Goal: Task Accomplishment & Management: Manage account settings

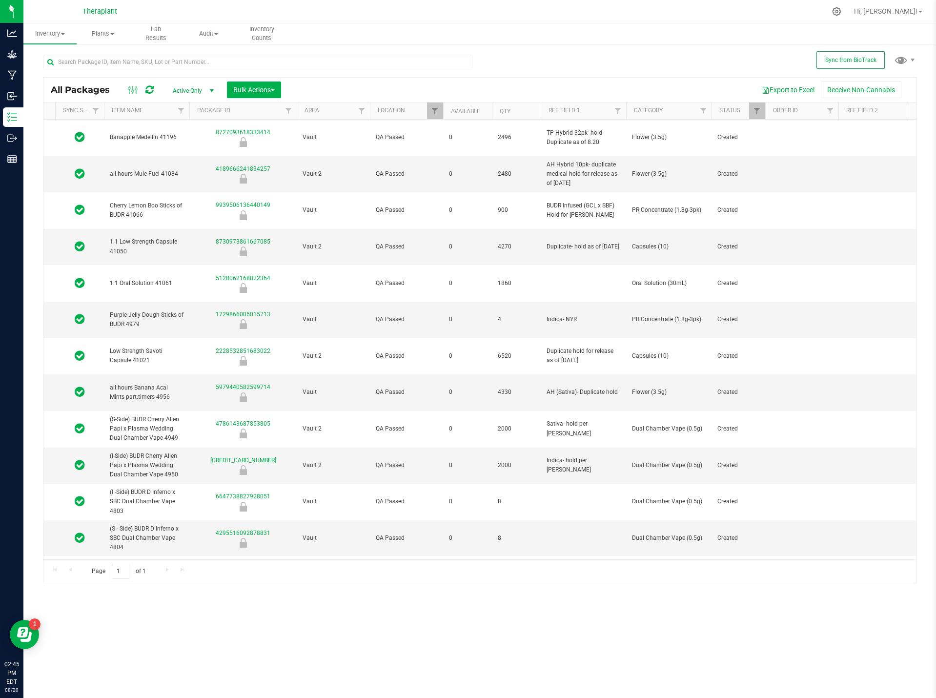
scroll to position [0, 47]
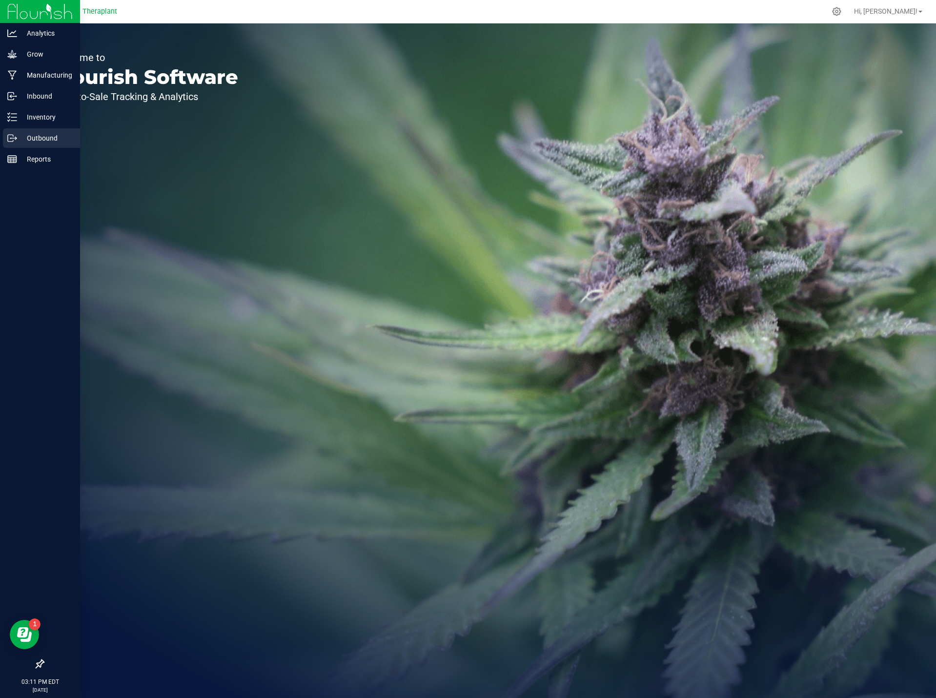
click at [31, 144] on div "Outbound" at bounding box center [41, 138] width 77 height 20
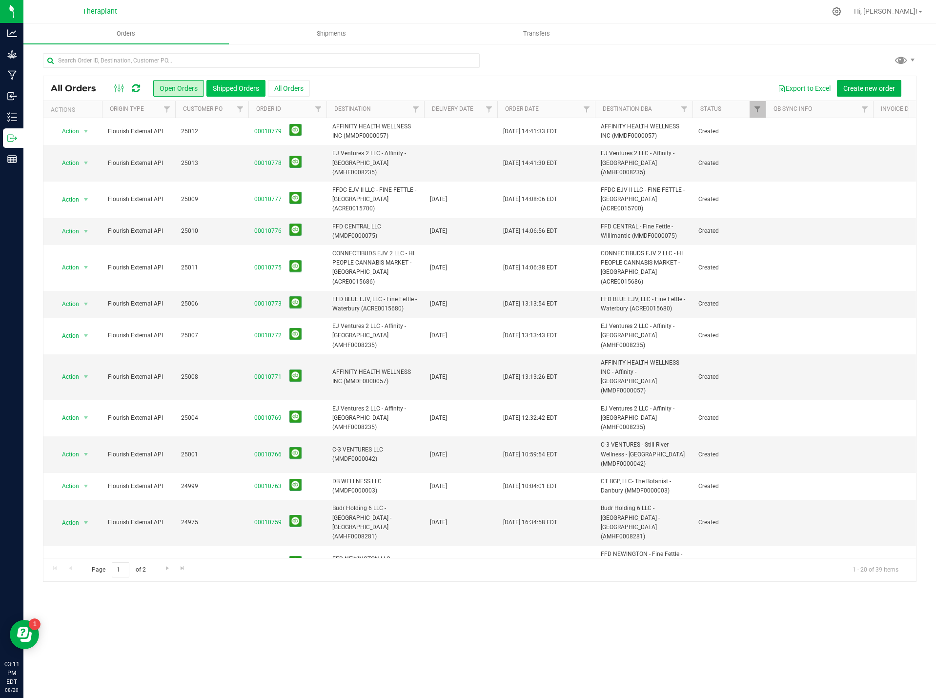
click at [226, 83] on button "Shipped Orders" at bounding box center [235, 88] width 59 height 17
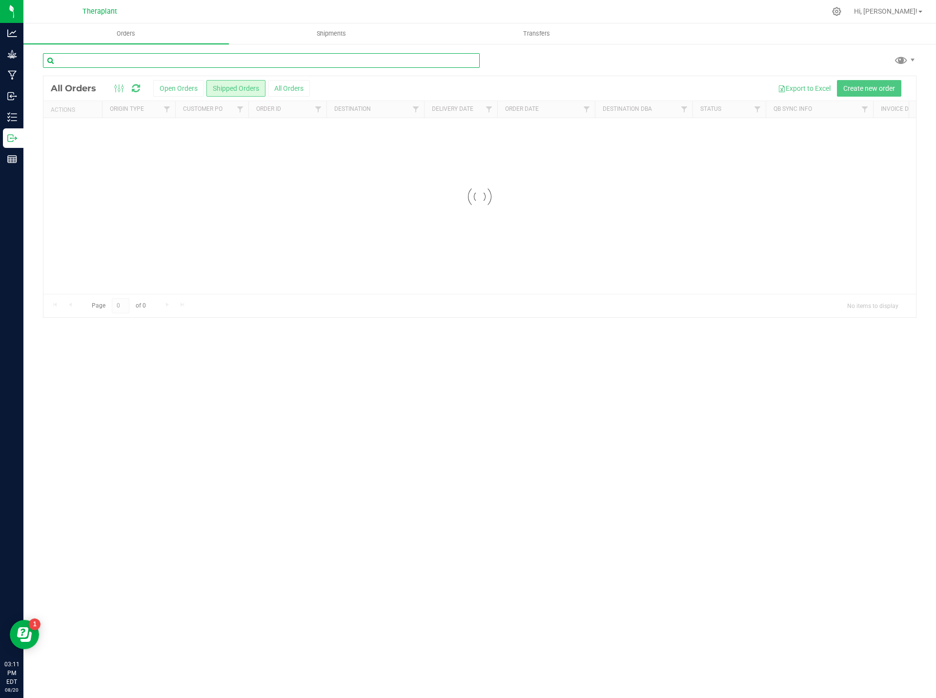
click at [197, 62] on input "text" at bounding box center [261, 60] width 437 height 15
type input "trulieve"
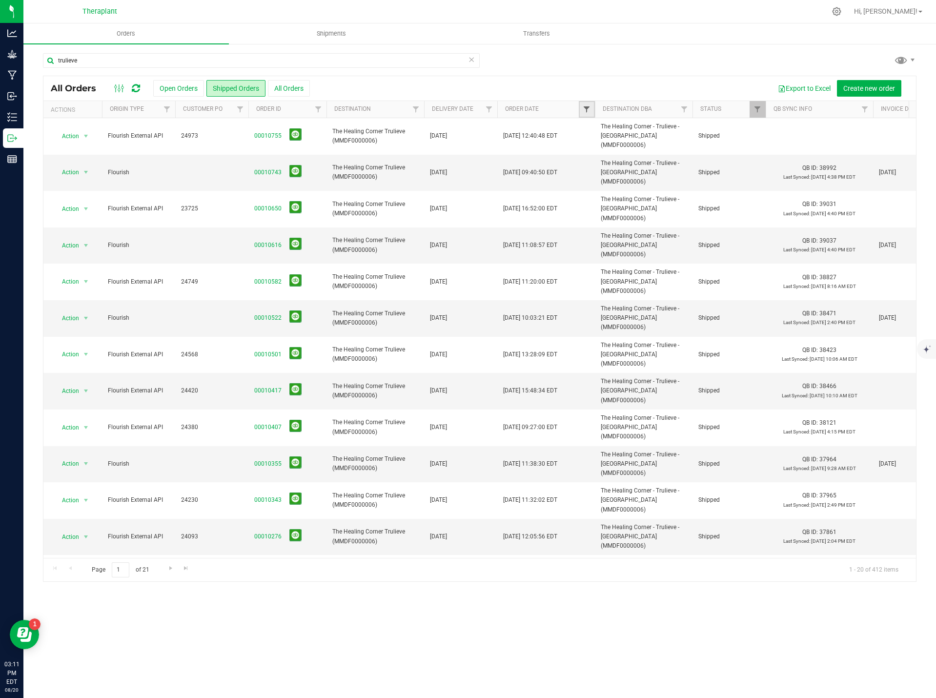
click at [584, 107] on span "Filter" at bounding box center [587, 109] width 8 height 8
click at [615, 170] on input "text" at bounding box center [627, 169] width 85 height 14
click at [678, 167] on span "select" at bounding box center [678, 168] width 8 height 8
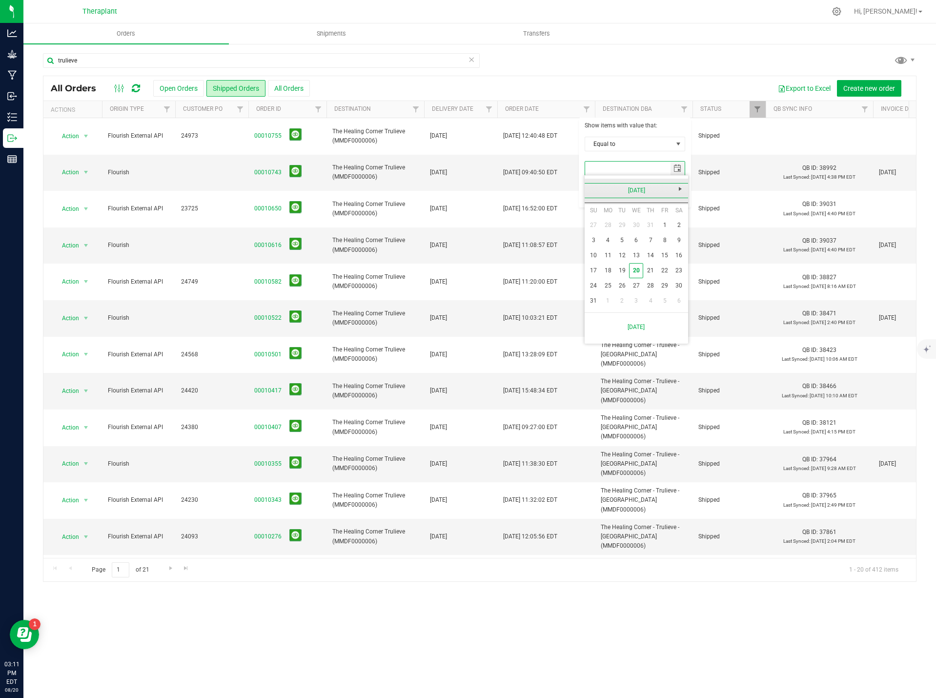
click at [591, 190] on link "August 2025" at bounding box center [636, 190] width 105 height 15
click at [656, 248] on link "Jul" at bounding box center [649, 244] width 25 height 25
click at [606, 283] on link "28" at bounding box center [608, 285] width 14 height 15
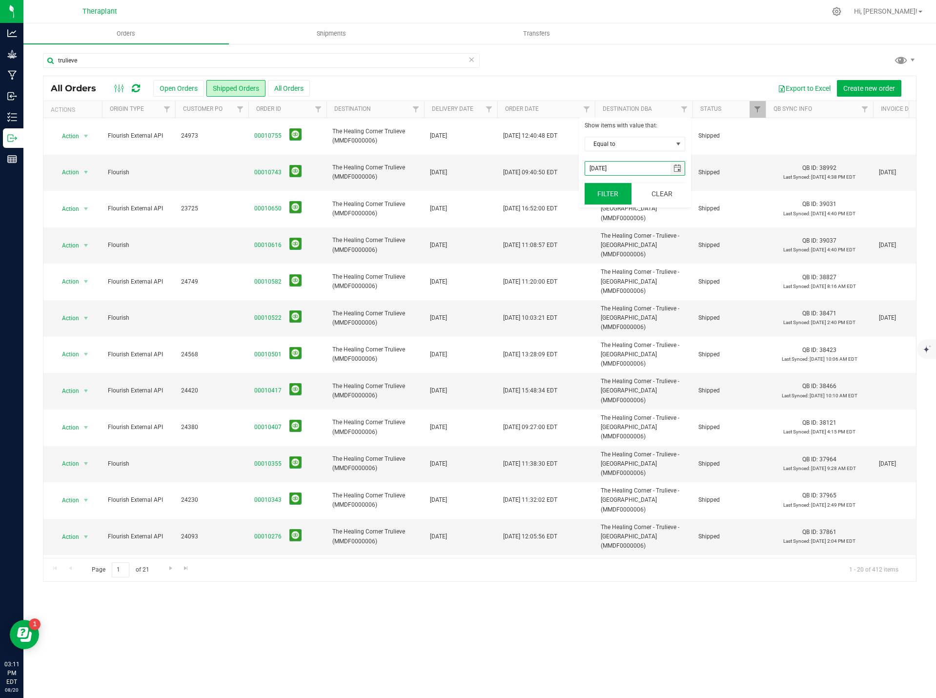
click at [624, 198] on button "Filter" at bounding box center [608, 193] width 47 height 21
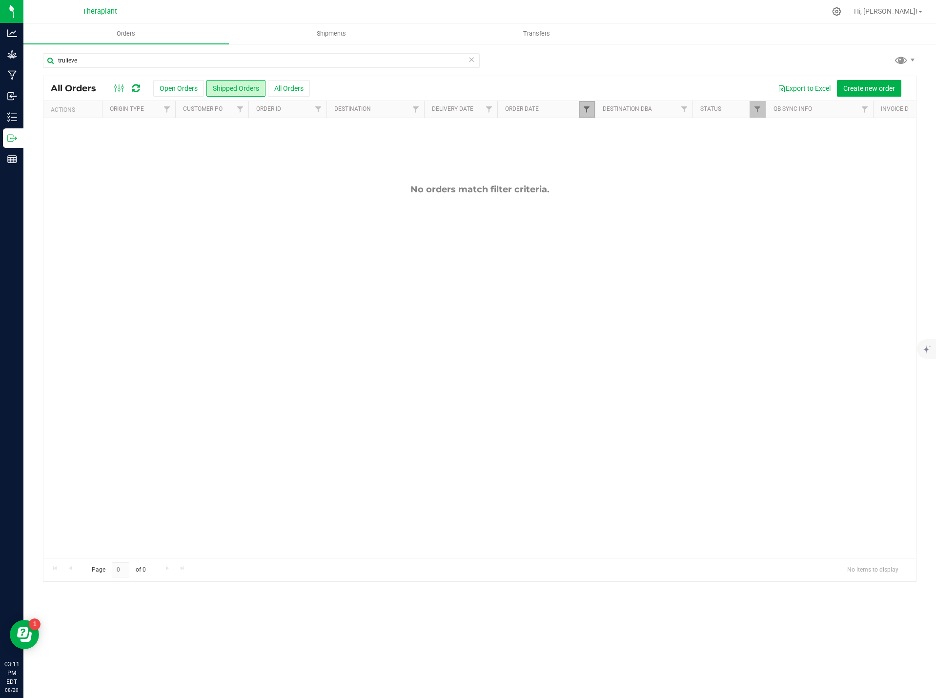
click at [584, 111] on span "Filter" at bounding box center [587, 109] width 8 height 8
click at [674, 167] on span "select" at bounding box center [678, 168] width 8 height 8
click at [624, 284] on link "29" at bounding box center [622, 285] width 14 height 15
type input "7/29/2025"
click at [610, 201] on button "Filter" at bounding box center [608, 193] width 47 height 21
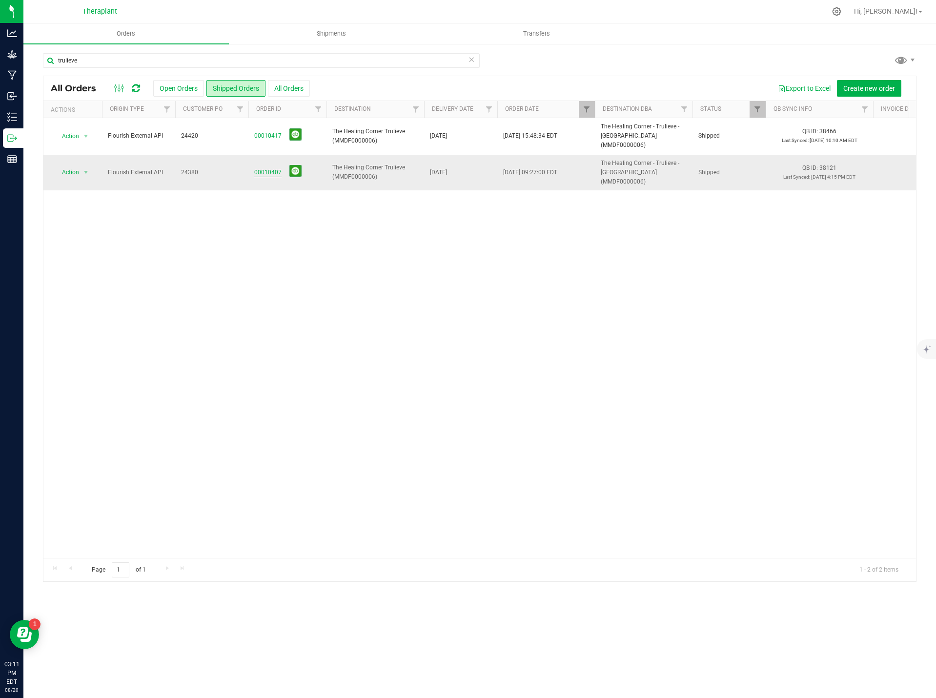
click at [268, 168] on link "00010407" at bounding box center [267, 172] width 27 height 9
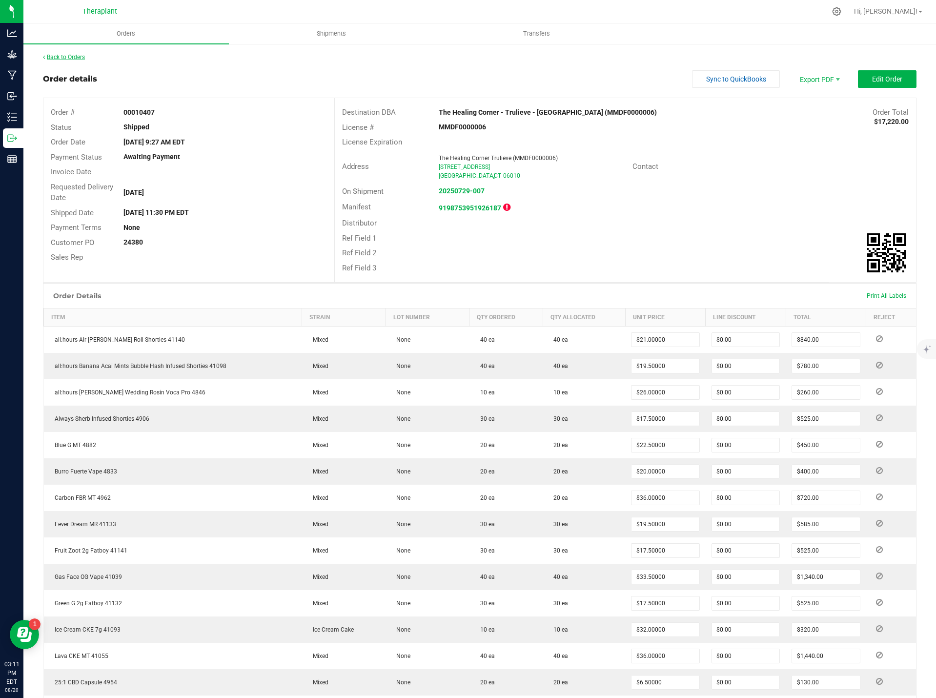
click at [64, 57] on link "Back to Orders" at bounding box center [64, 57] width 42 height 7
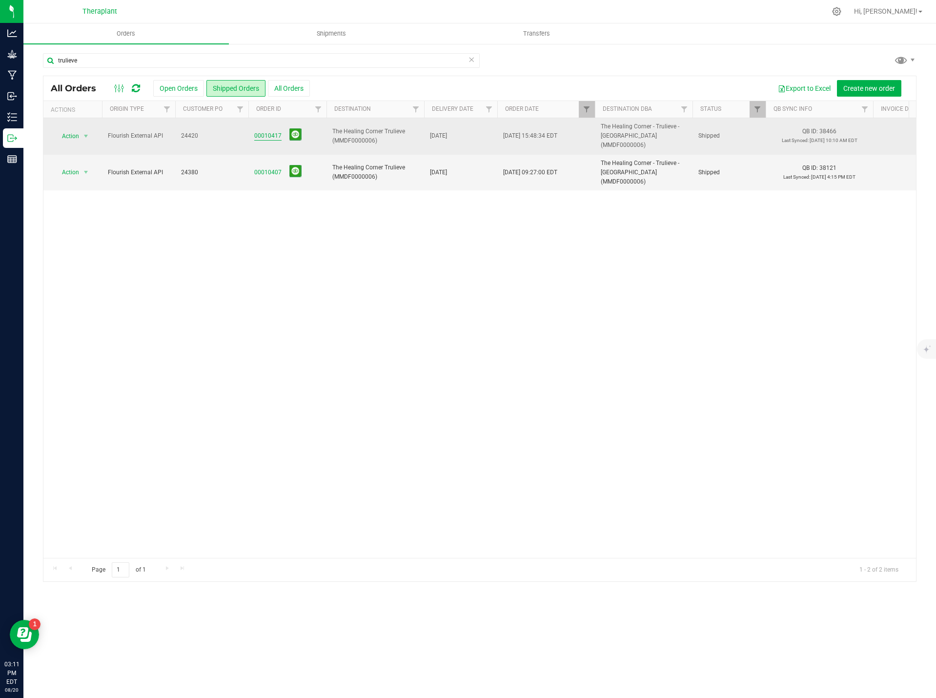
click at [259, 131] on link "00010417" at bounding box center [267, 135] width 27 height 9
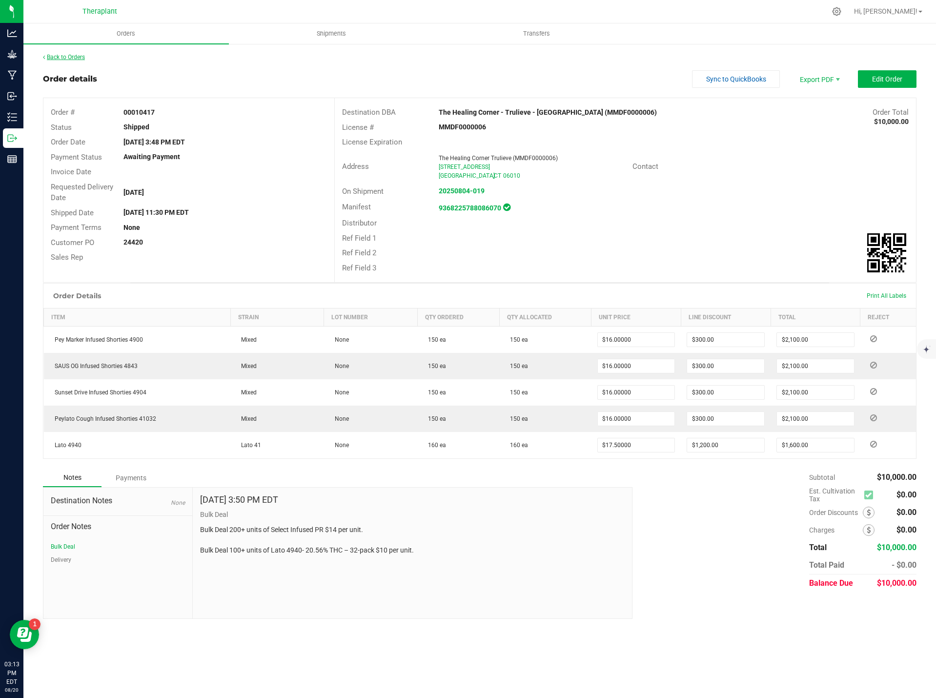
click at [71, 57] on link "Back to Orders" at bounding box center [64, 57] width 42 height 7
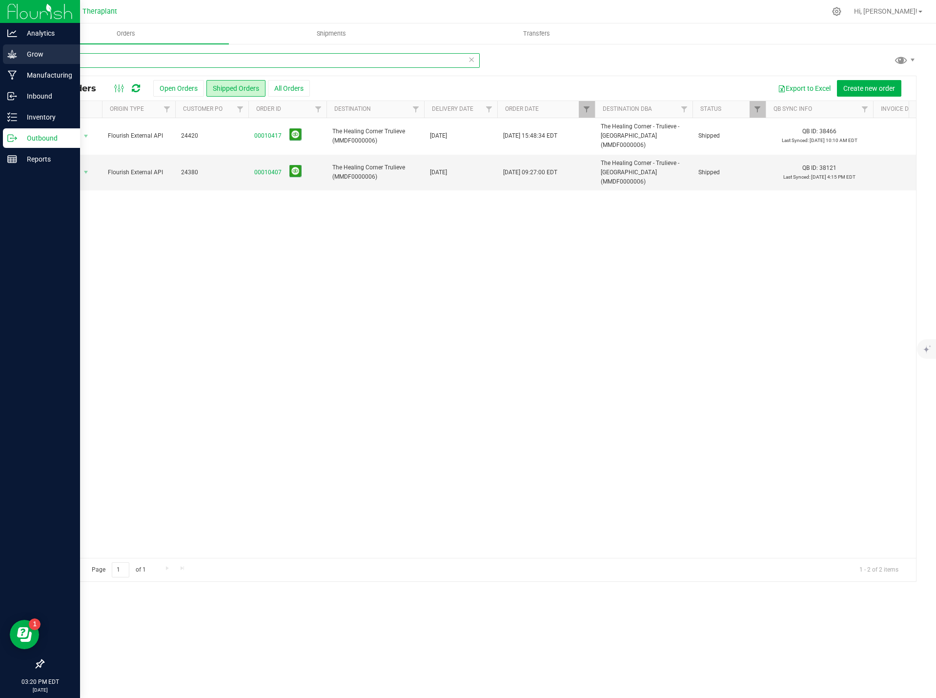
drag, startPoint x: 155, startPoint y: 60, endPoint x: 18, endPoint y: 44, distance: 137.6
click at [18, 44] on div "Analytics Grow Manufacturing Inbound Inventory Outbound Reports 03:20 PM EDT 08…" at bounding box center [468, 349] width 936 height 698
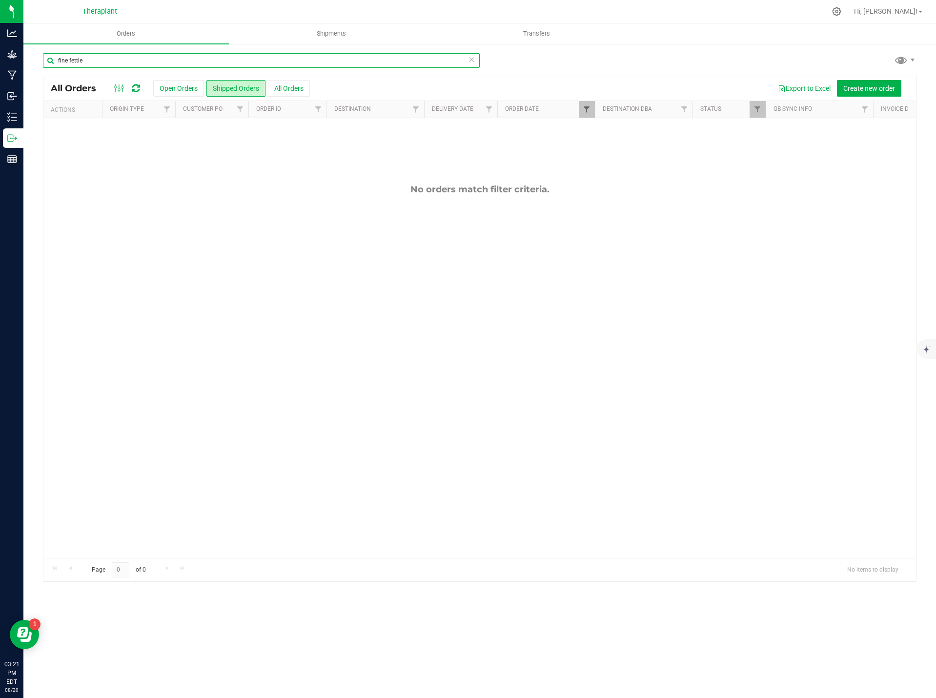
type input "fine fettle"
click at [585, 112] on span "Filter" at bounding box center [587, 109] width 8 height 8
click at [679, 164] on span "select" at bounding box center [678, 169] width 14 height 14
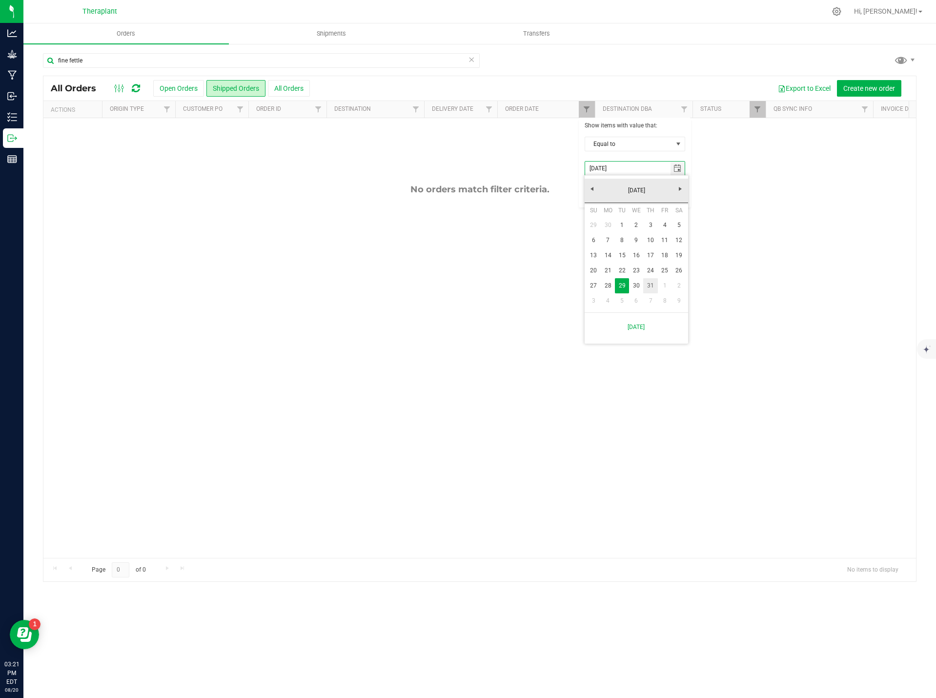
click at [655, 291] on link "31" at bounding box center [650, 285] width 14 height 15
type input "7/31/2025"
click at [623, 189] on button "Filter" at bounding box center [608, 193] width 47 height 21
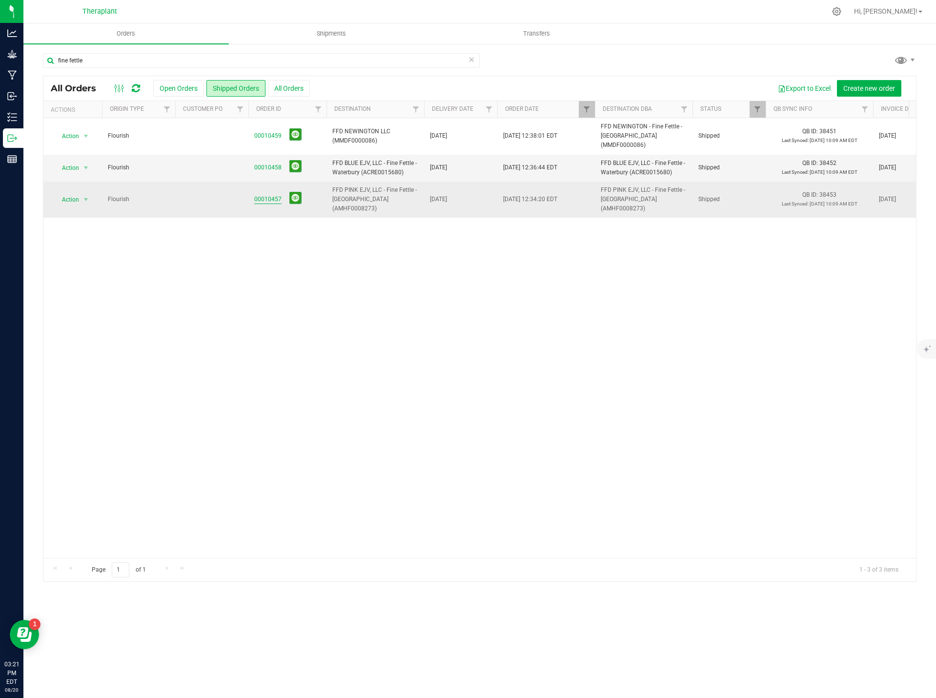
click at [262, 195] on link "00010457" at bounding box center [267, 199] width 27 height 9
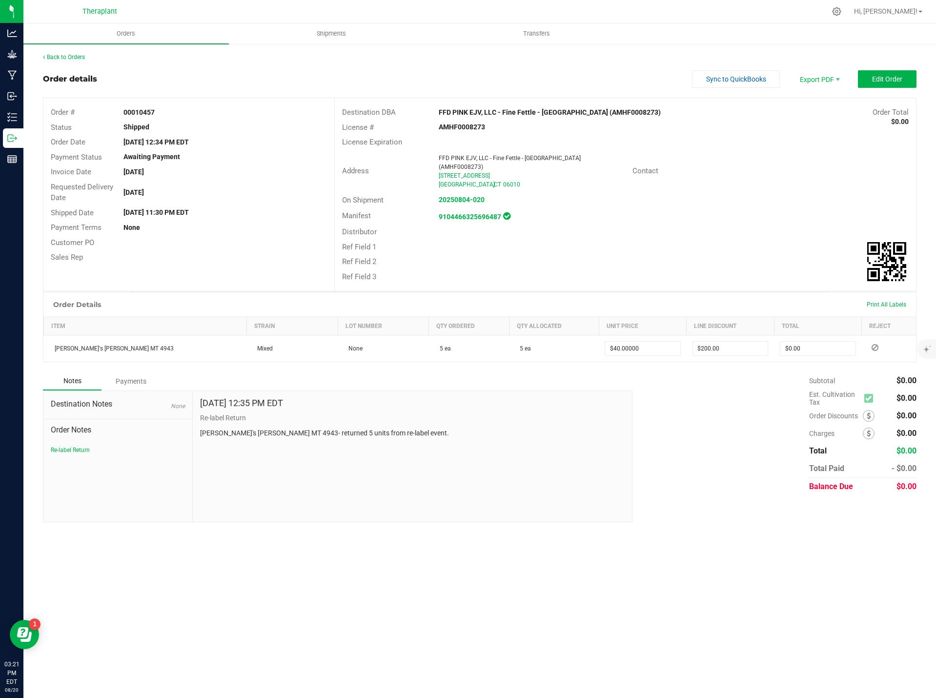
click at [66, 61] on div "Back to Orders" at bounding box center [480, 57] width 874 height 9
click at [62, 56] on link "Back to Orders" at bounding box center [64, 57] width 42 height 7
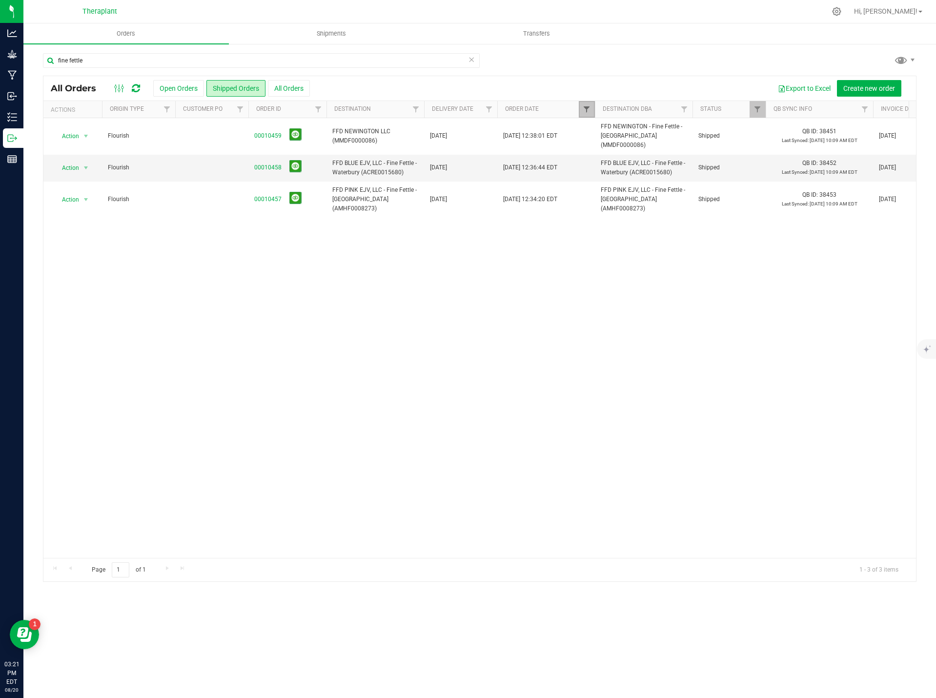
click at [585, 109] on span "Filter" at bounding box center [587, 109] width 8 height 8
click at [680, 167] on span "select" at bounding box center [678, 168] width 8 height 8
click at [611, 286] on link "28" at bounding box center [608, 285] width 14 height 15
type input "7/28/2025"
click at [606, 186] on button "Filter" at bounding box center [608, 193] width 47 height 21
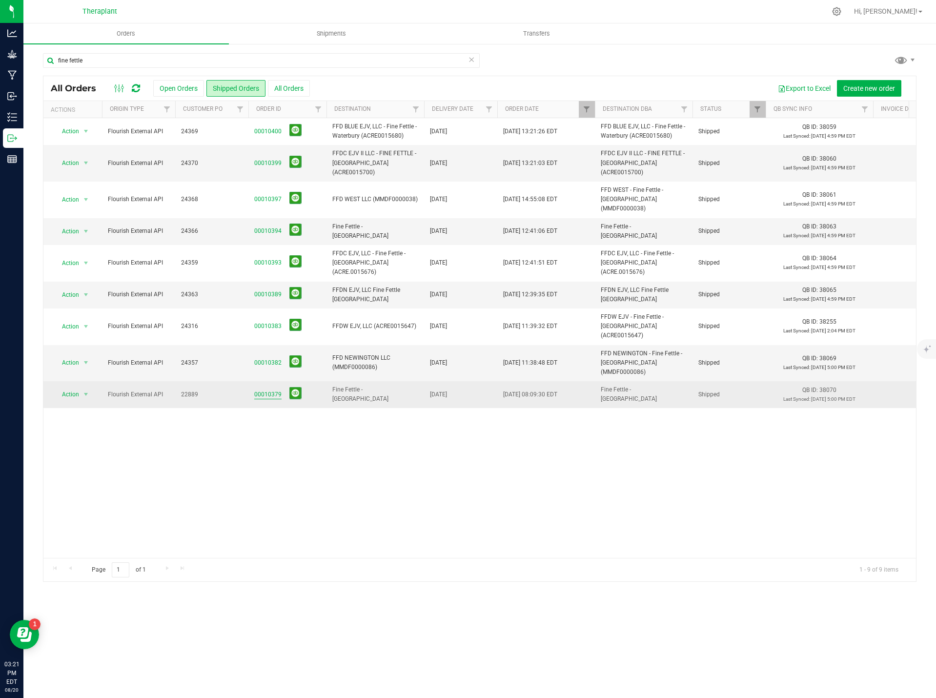
click at [266, 390] on link "00010379" at bounding box center [267, 394] width 27 height 9
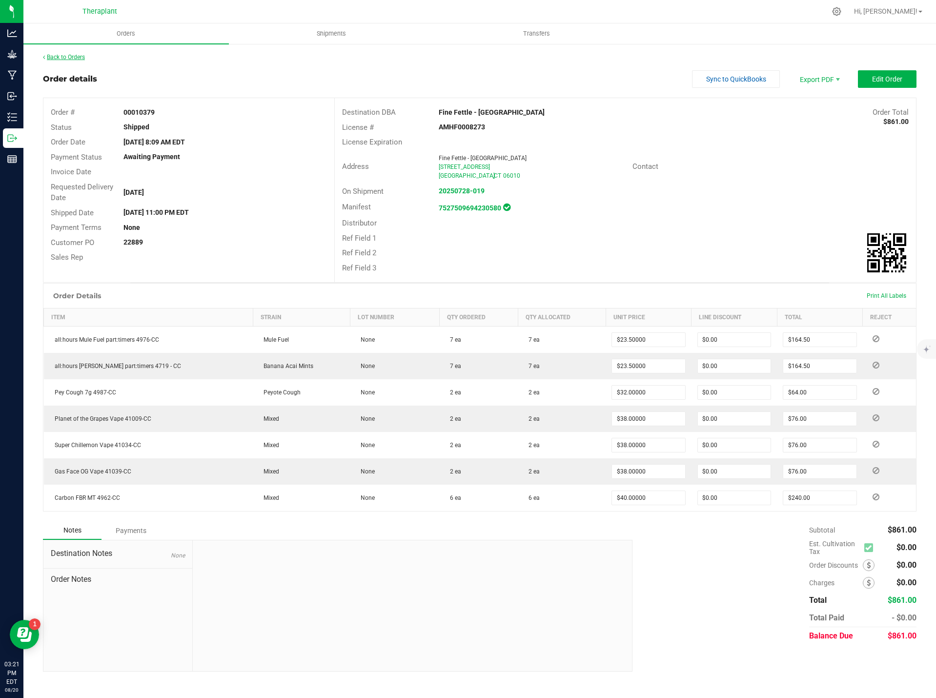
click at [57, 57] on link "Back to Orders" at bounding box center [64, 57] width 42 height 7
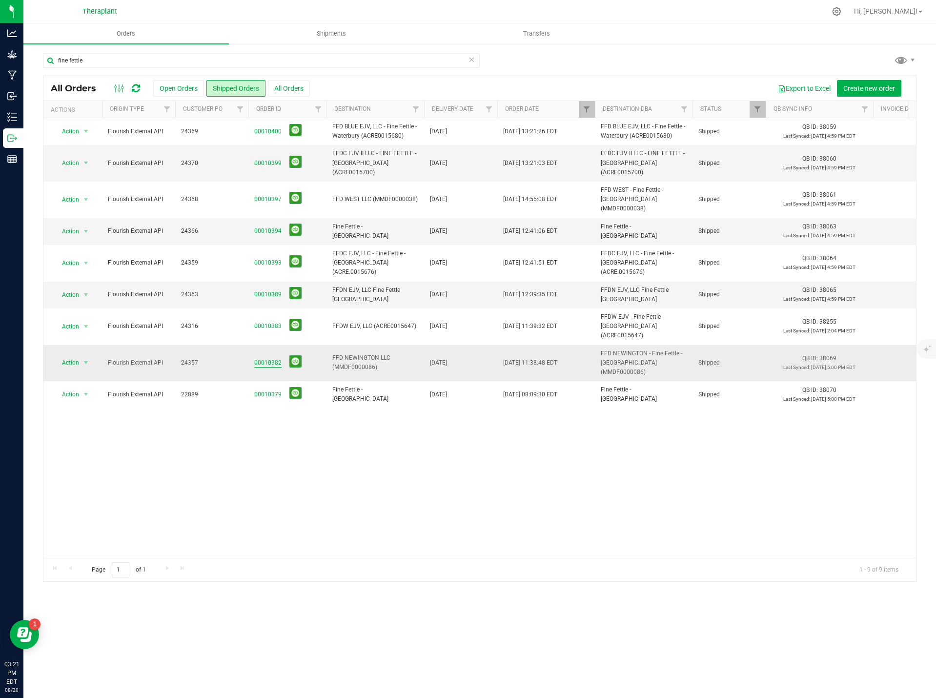
click at [266, 358] on link "00010382" at bounding box center [267, 362] width 27 height 9
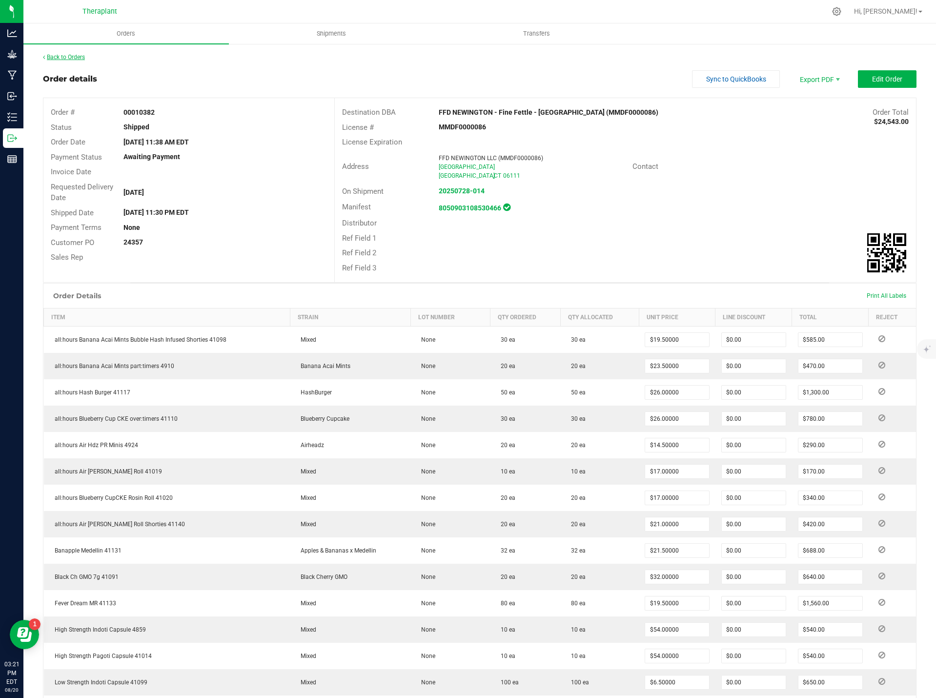
click at [71, 55] on link "Back to Orders" at bounding box center [64, 57] width 42 height 7
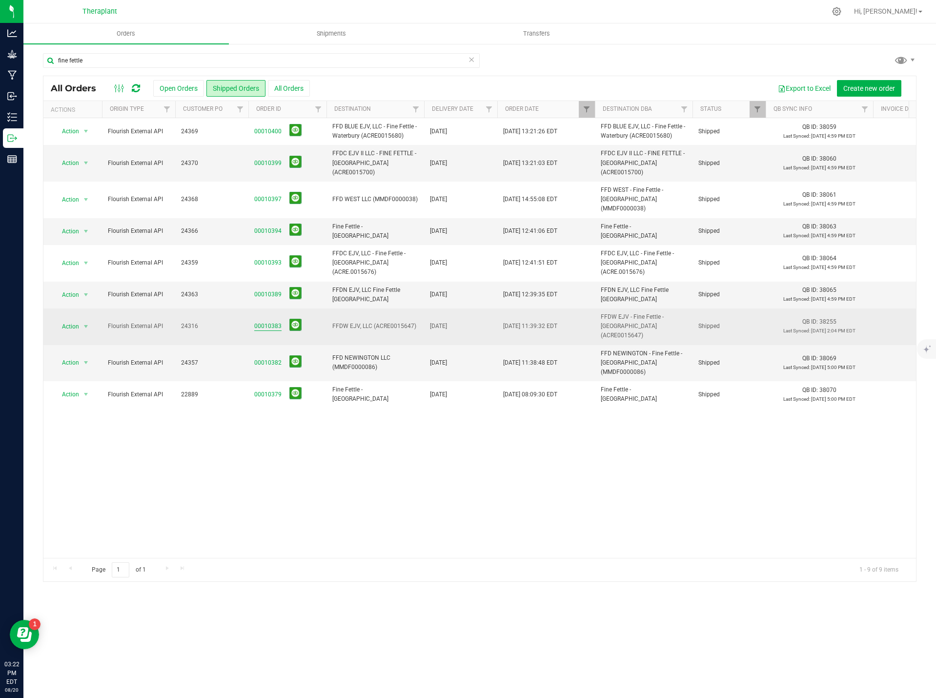
click at [276, 322] on link "00010383" at bounding box center [267, 326] width 27 height 9
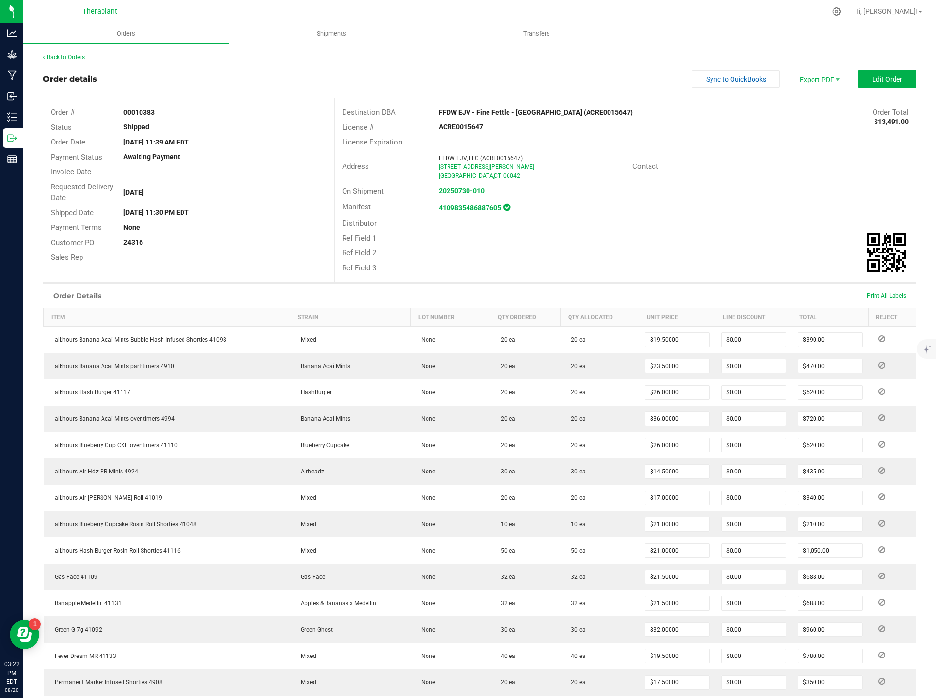
click at [74, 55] on link "Back to Orders" at bounding box center [64, 57] width 42 height 7
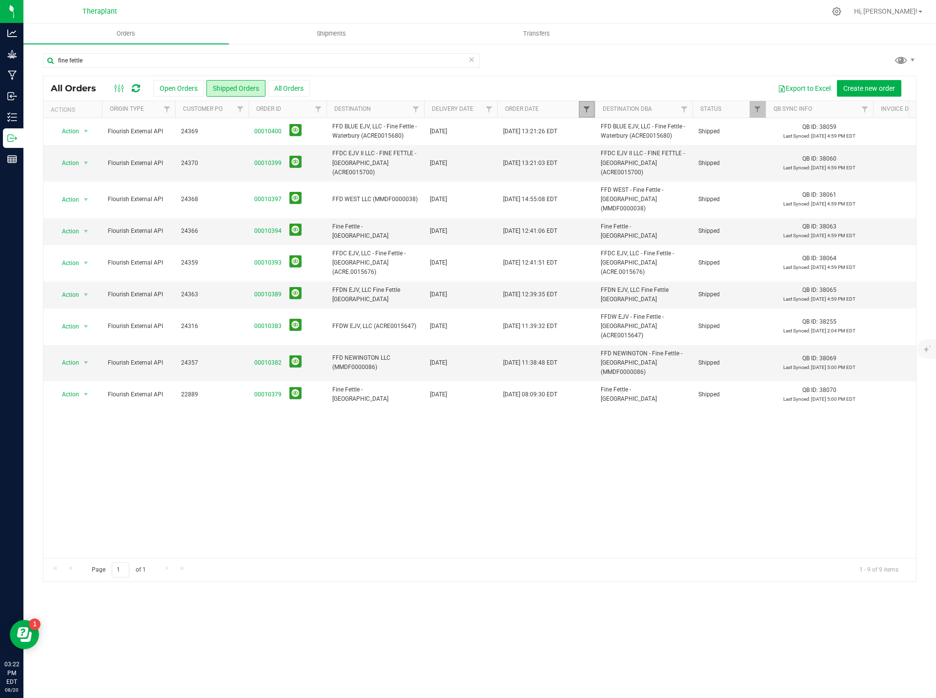
click at [587, 111] on span "Filter" at bounding box center [587, 109] width 8 height 8
click at [674, 167] on span "select" at bounding box center [678, 168] width 8 height 8
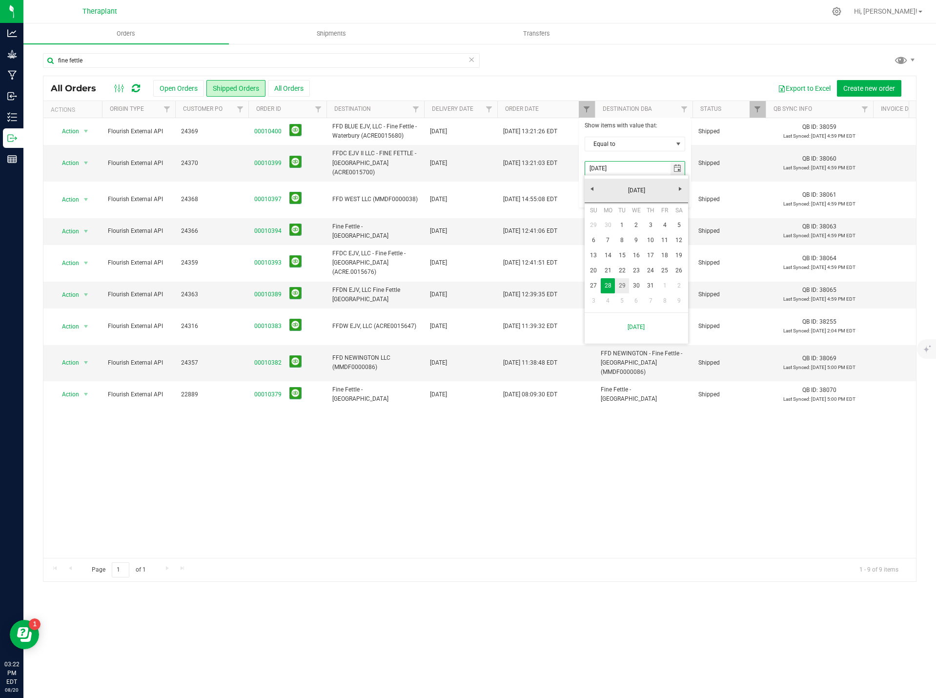
click at [622, 290] on link "29" at bounding box center [622, 285] width 14 height 15
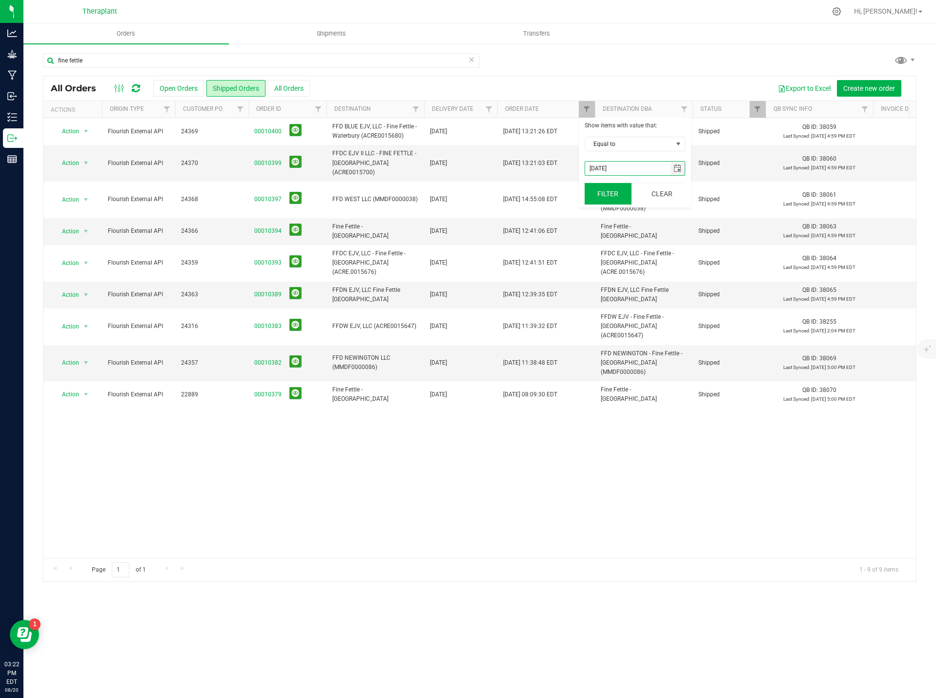
click at [622, 200] on button "Filter" at bounding box center [608, 193] width 47 height 21
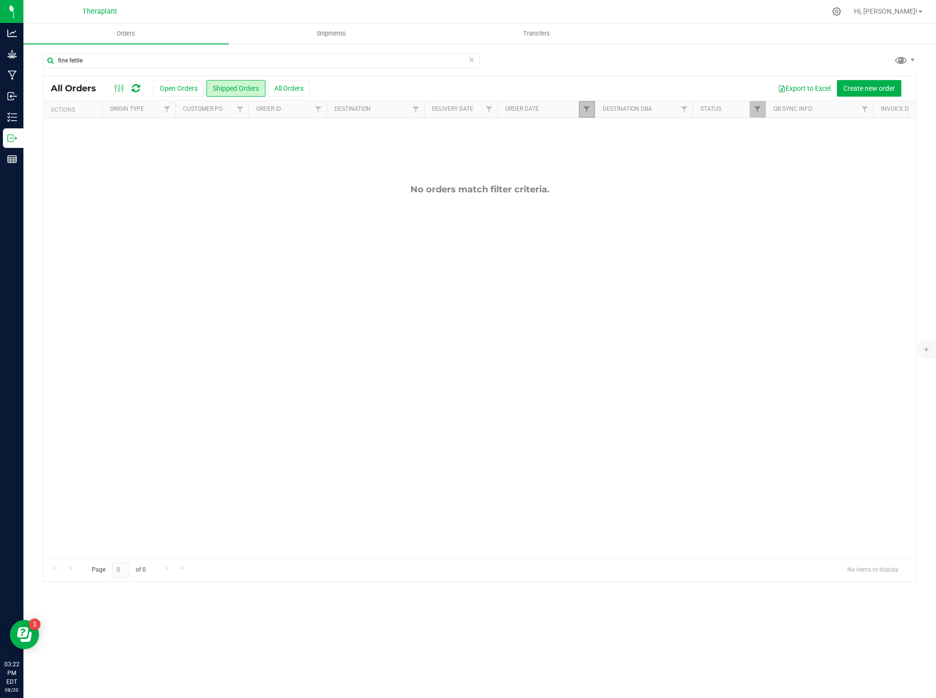
click at [581, 106] on link "Filter" at bounding box center [587, 109] width 16 height 17
click at [679, 169] on span "select" at bounding box center [678, 168] width 8 height 8
click at [640, 288] on link "30" at bounding box center [636, 285] width 14 height 15
type input "7/30/2025"
click at [610, 194] on button "Filter" at bounding box center [608, 193] width 47 height 21
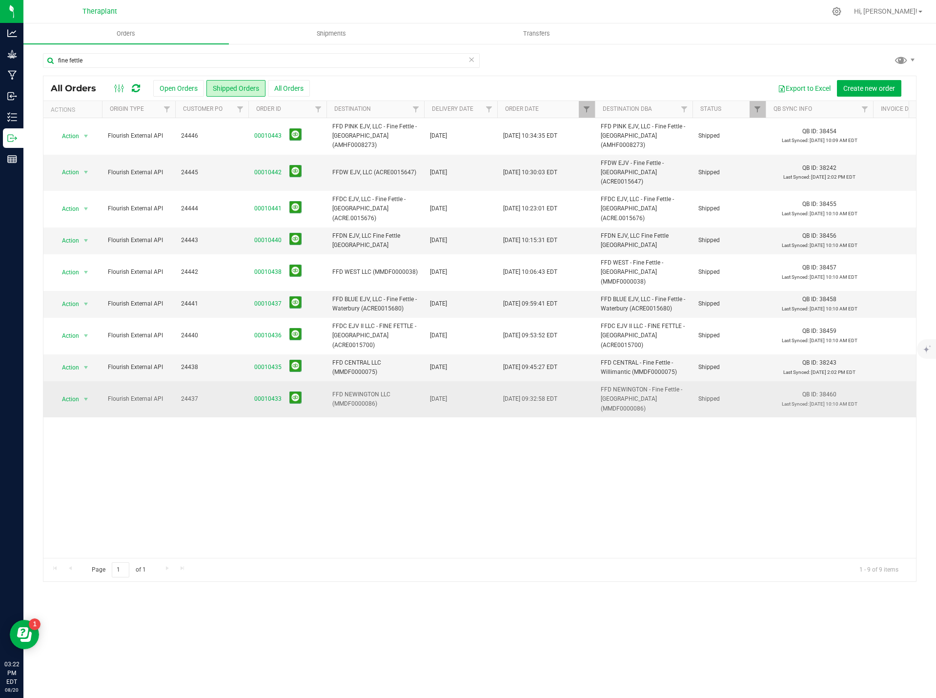
click at [264, 391] on span "00010433" at bounding box center [287, 398] width 66 height 15
click at [267, 394] on link "00010433" at bounding box center [267, 398] width 27 height 9
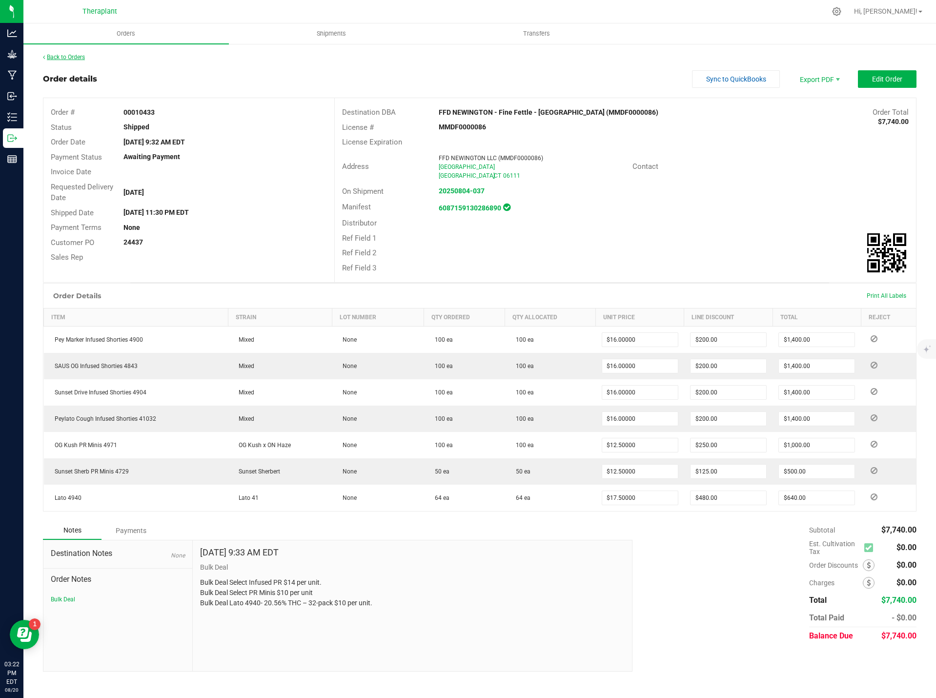
click at [68, 56] on link "Back to Orders" at bounding box center [64, 57] width 42 height 7
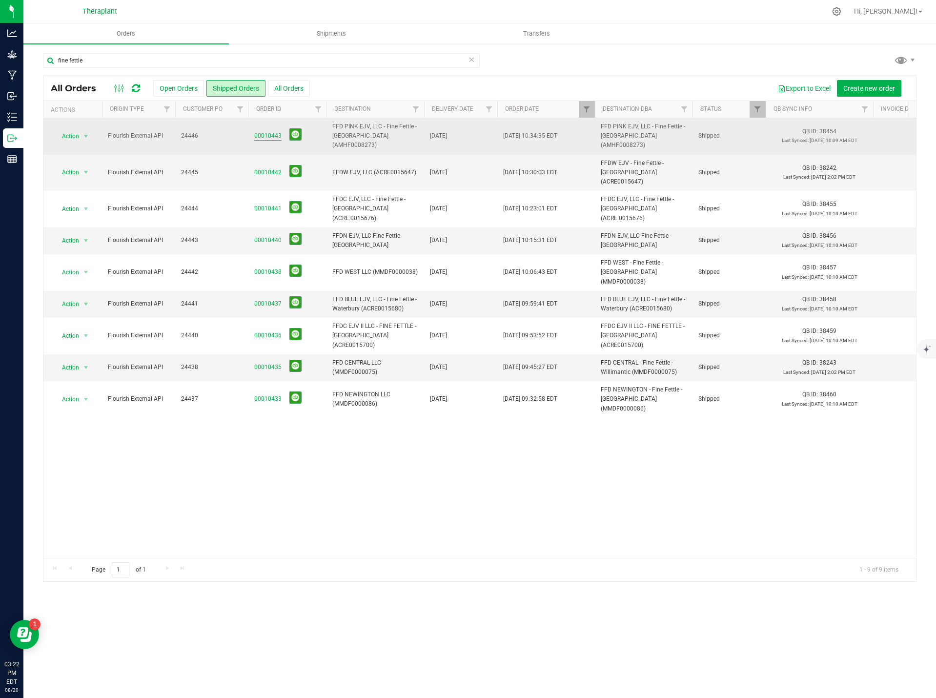
click at [265, 131] on link "00010443" at bounding box center [267, 135] width 27 height 9
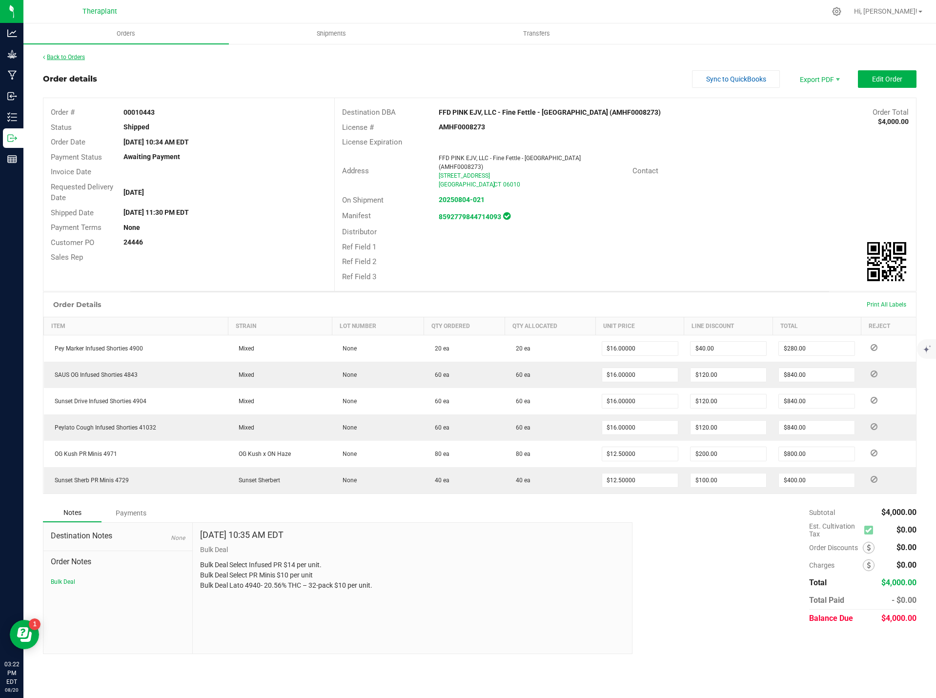
click at [55, 54] on link "Back to Orders" at bounding box center [64, 57] width 42 height 7
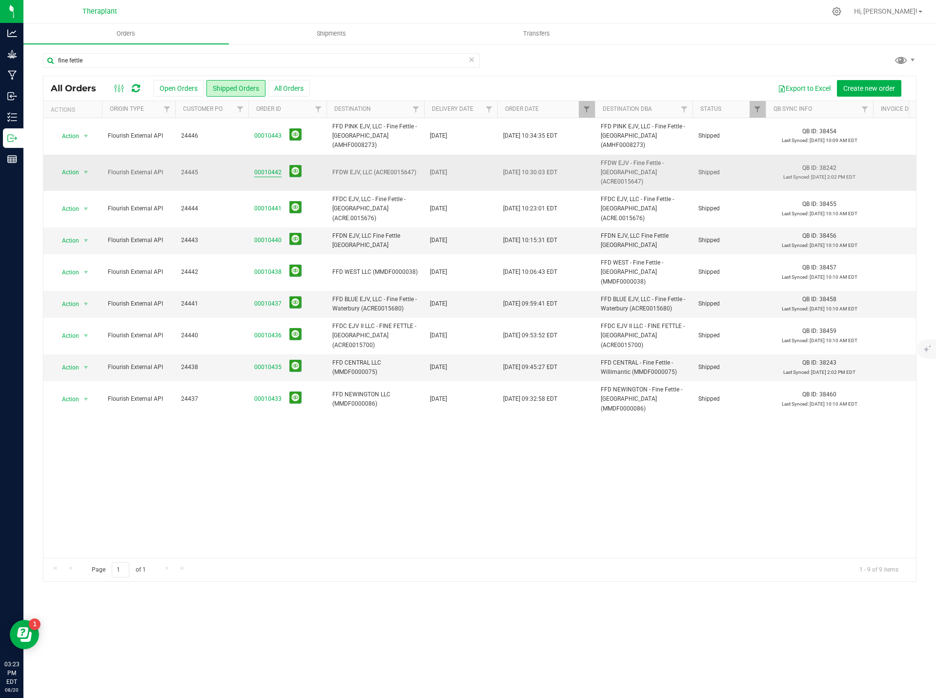
click at [262, 168] on link "00010442" at bounding box center [267, 172] width 27 height 9
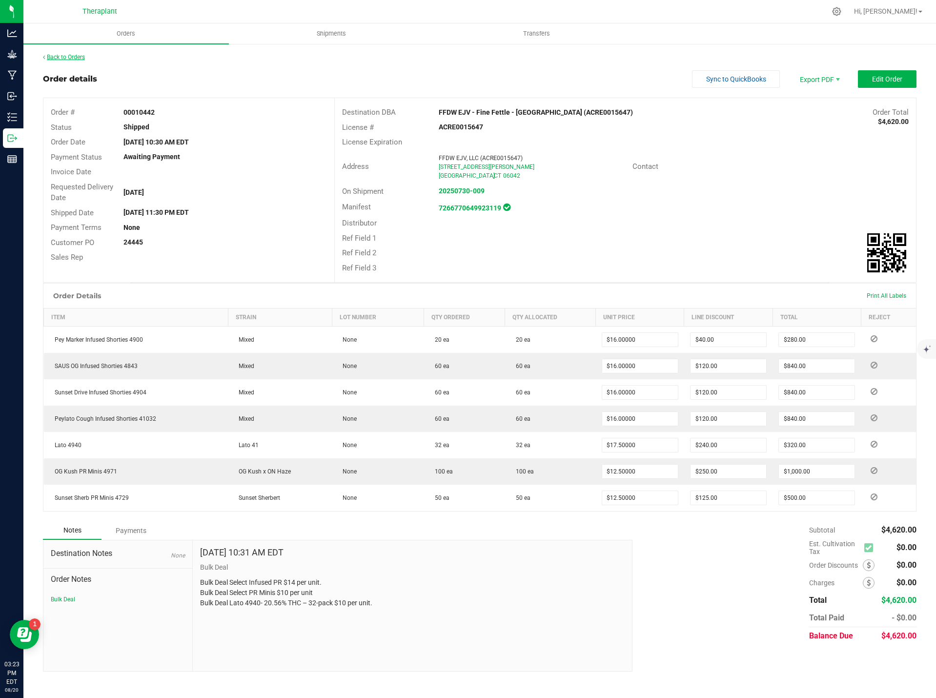
click at [81, 59] on link "Back to Orders" at bounding box center [64, 57] width 42 height 7
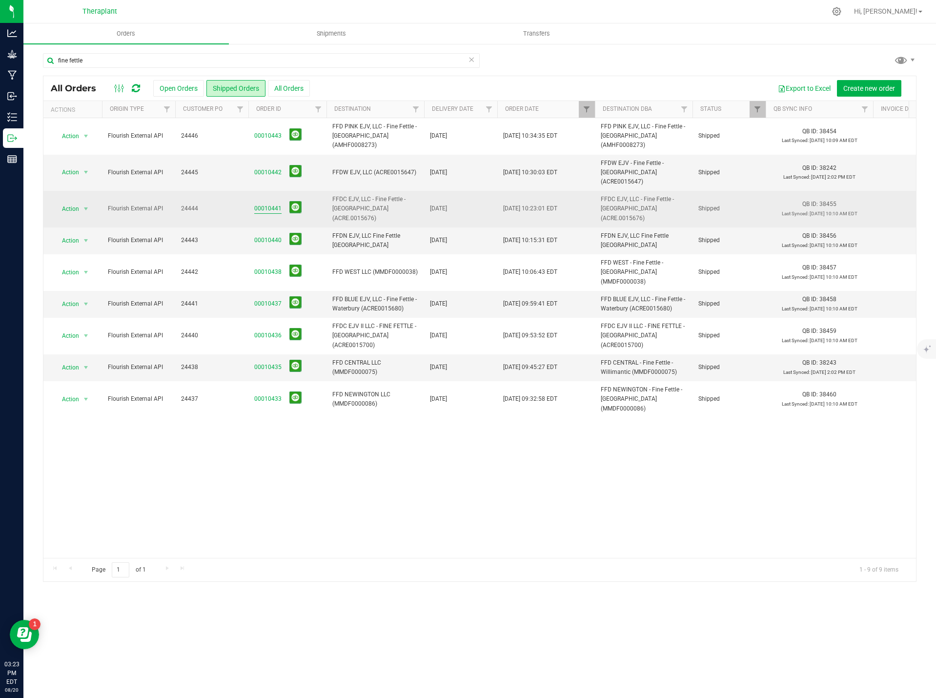
click at [273, 204] on link "00010441" at bounding box center [267, 208] width 27 height 9
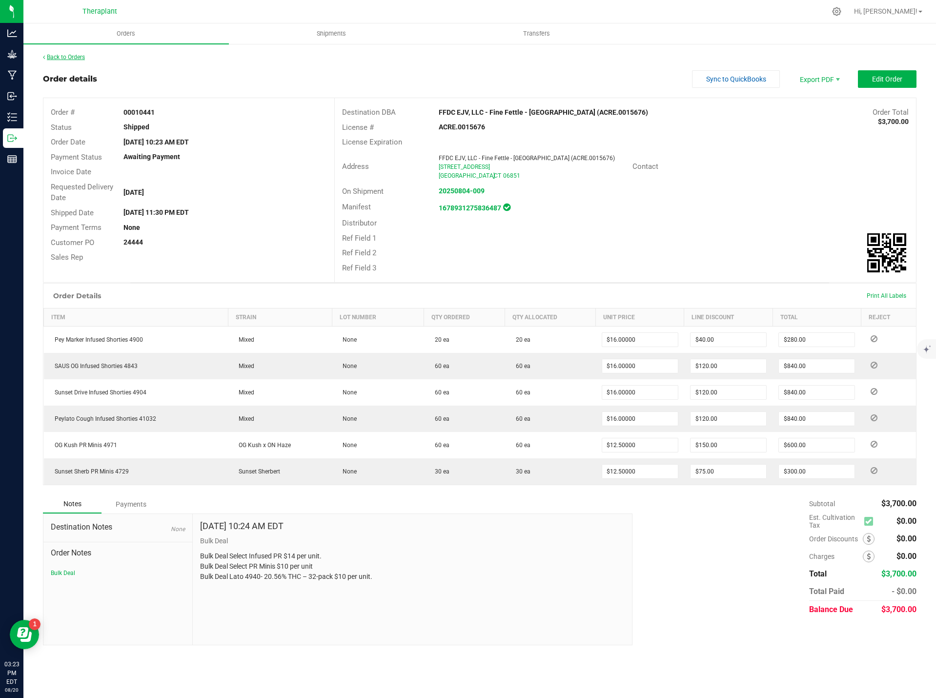
click at [83, 55] on link "Back to Orders" at bounding box center [64, 57] width 42 height 7
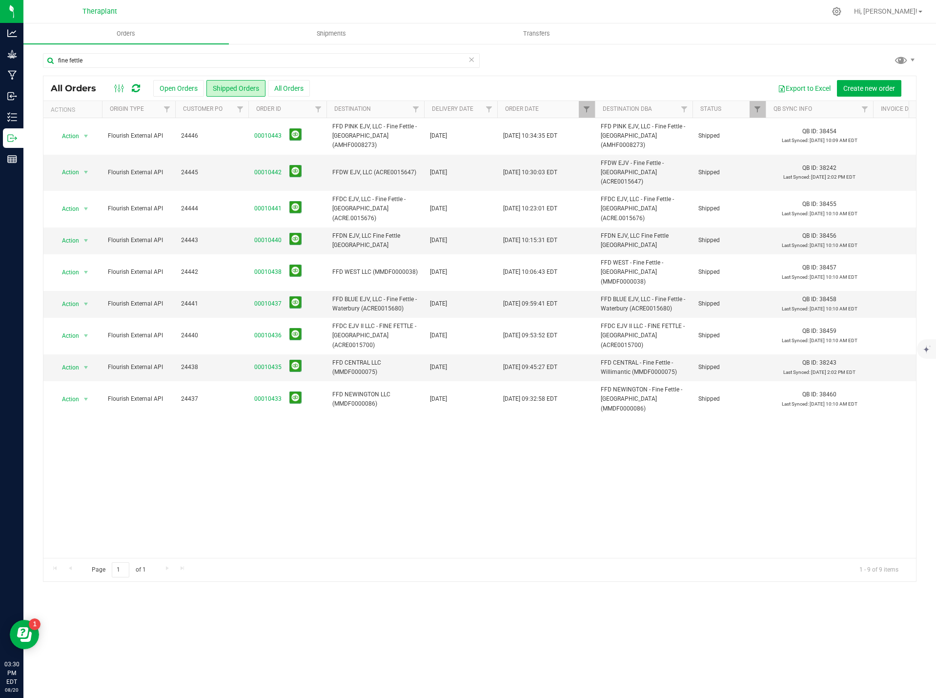
click at [472, 62] on icon at bounding box center [471, 59] width 7 height 12
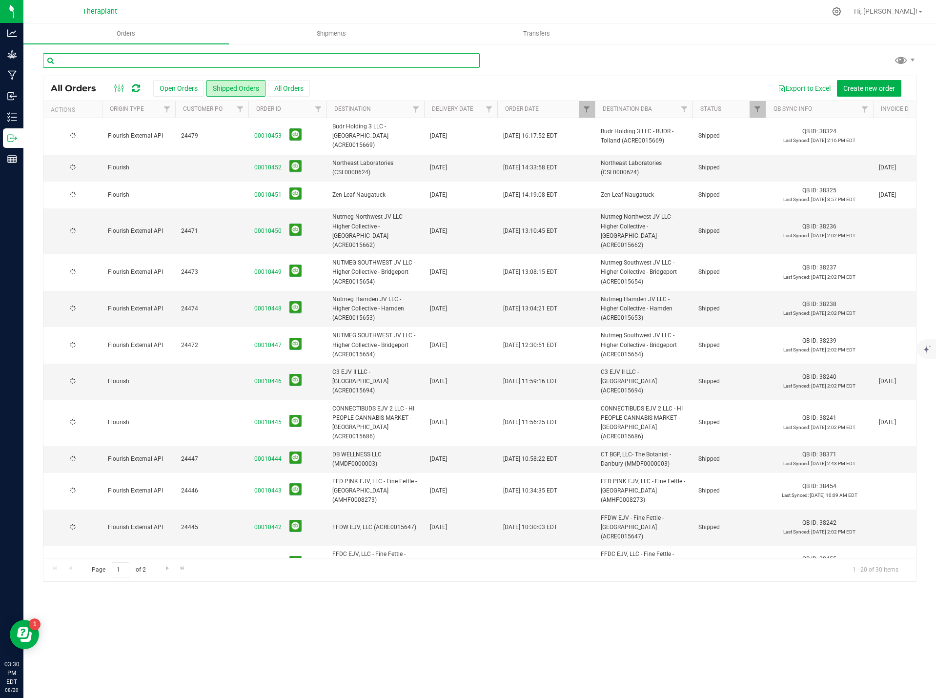
click at [352, 60] on input "text" at bounding box center [261, 60] width 437 height 15
type input "2"
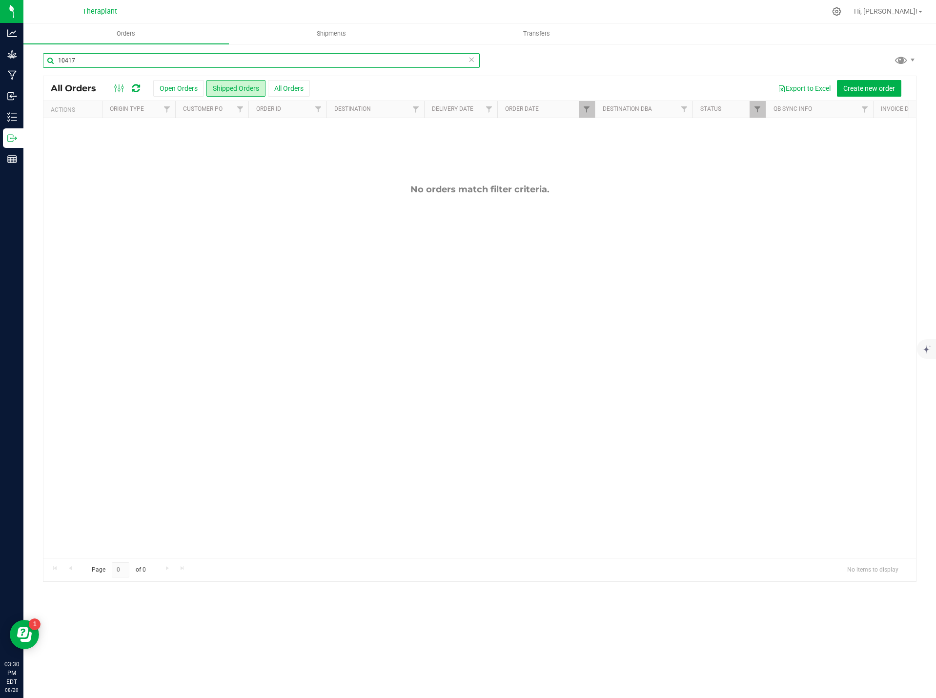
type input "10417"
click at [411, 166] on div "No orders match filter criteria." at bounding box center [479, 371] width 873 height 506
click at [294, 88] on button "All Orders" at bounding box center [289, 88] width 42 height 17
click at [243, 87] on button "Shipped Orders" at bounding box center [235, 88] width 59 height 17
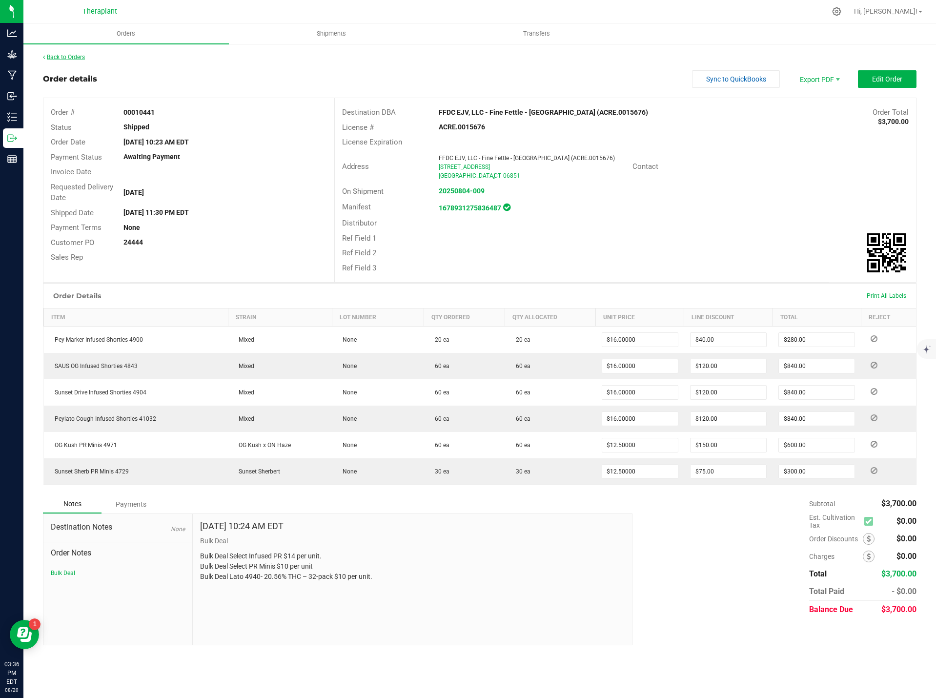
click at [66, 56] on link "Back to Orders" at bounding box center [64, 57] width 42 height 7
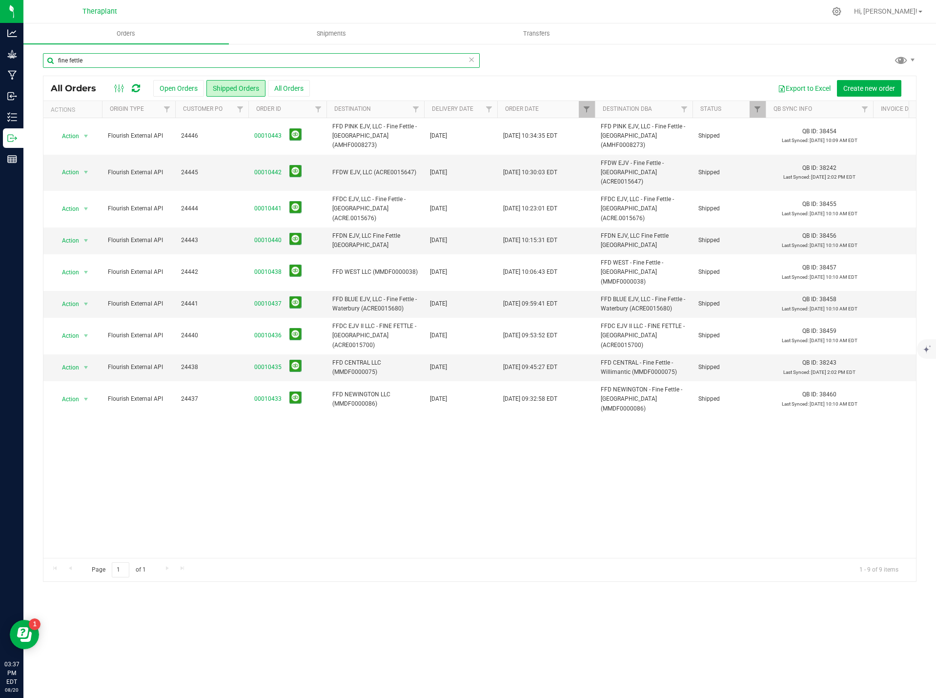
click at [103, 61] on input "fine fettle" at bounding box center [261, 60] width 437 height 15
type input "f"
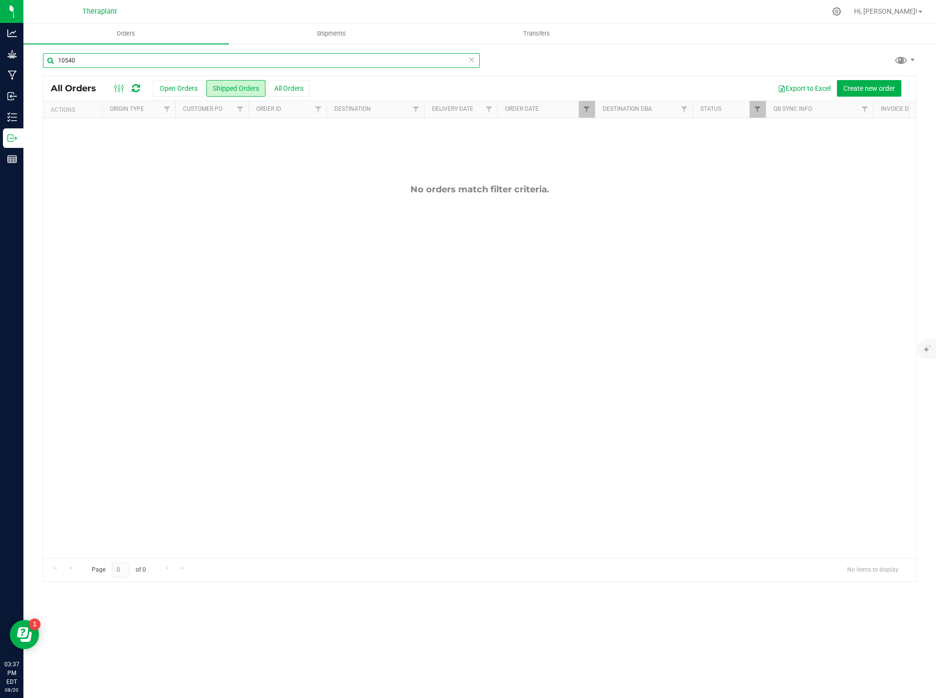
type input "10540"
click at [506, 68] on div "10540" at bounding box center [480, 64] width 874 height 22
click at [281, 85] on button "All Orders" at bounding box center [289, 88] width 42 height 17
click at [194, 91] on button "Open Orders" at bounding box center [178, 88] width 51 height 17
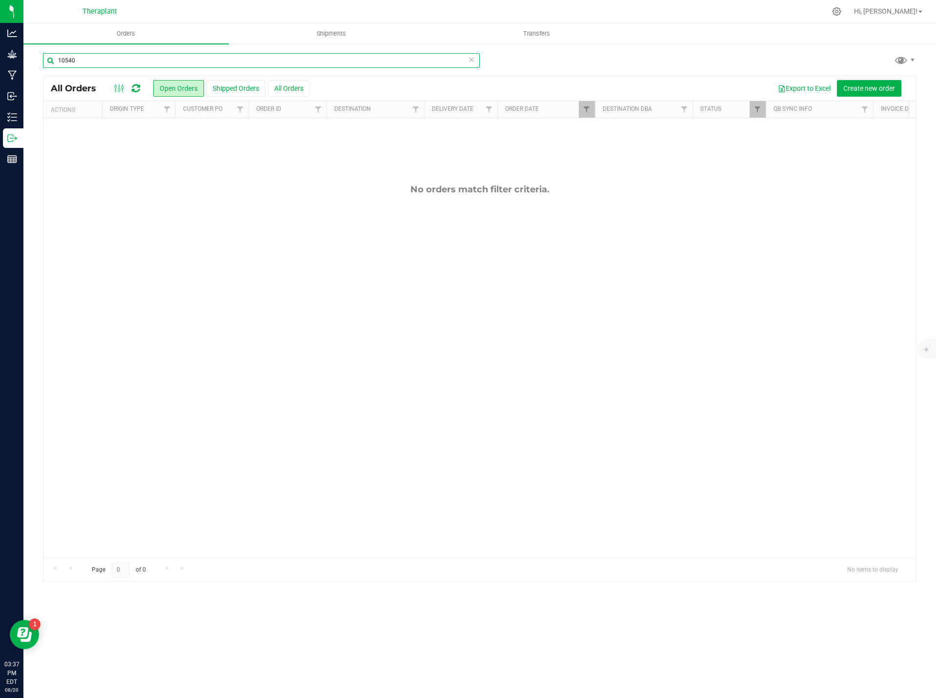
click at [68, 60] on input "10540" at bounding box center [261, 60] width 437 height 15
drag, startPoint x: 85, startPoint y: 61, endPoint x: 46, endPoint y: 67, distance: 39.6
click at [46, 67] on input "10540" at bounding box center [261, 60] width 437 height 15
type input "="
click at [582, 113] on link "Filter" at bounding box center [587, 109] width 16 height 17
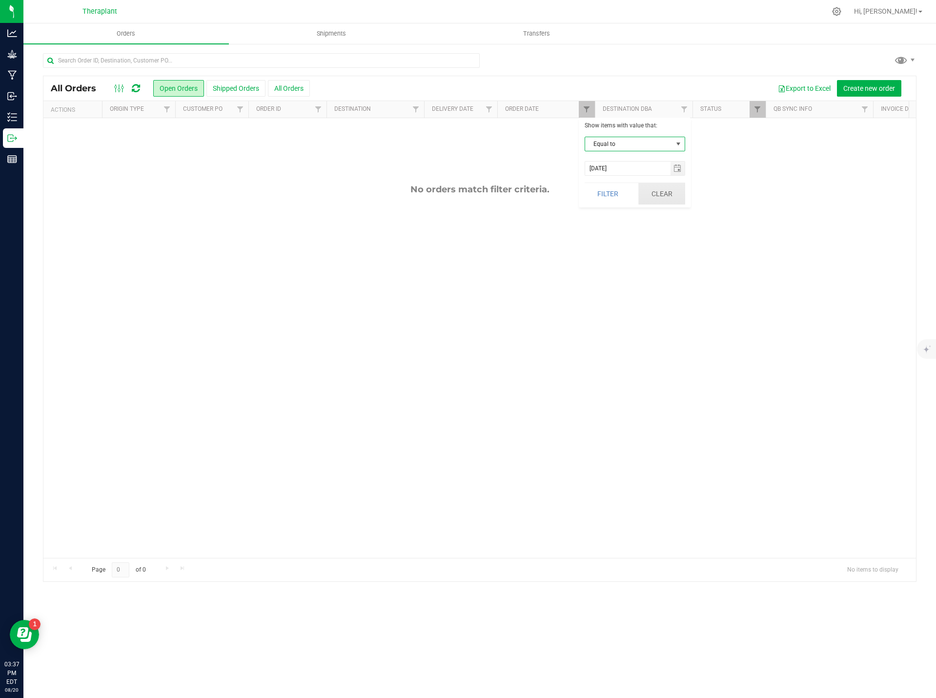
click at [666, 195] on button "Clear" at bounding box center [661, 193] width 47 height 21
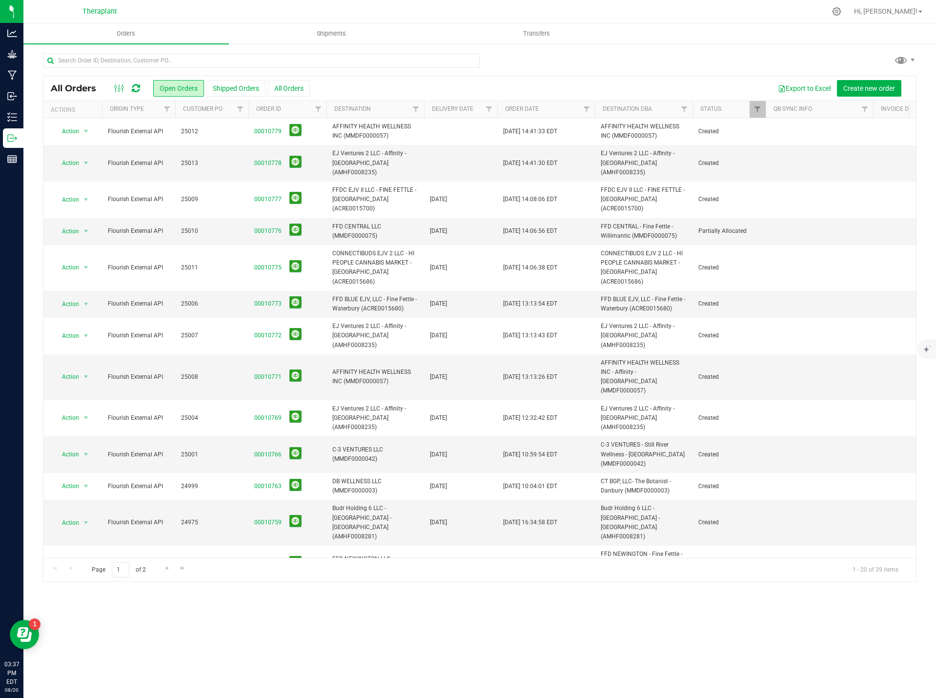
click at [138, 51] on div "All Orders Open Orders Shipped Orders All Orders Export to Excel Create new ord…" at bounding box center [479, 317] width 913 height 549
click at [145, 57] on input "text" at bounding box center [261, 60] width 437 height 15
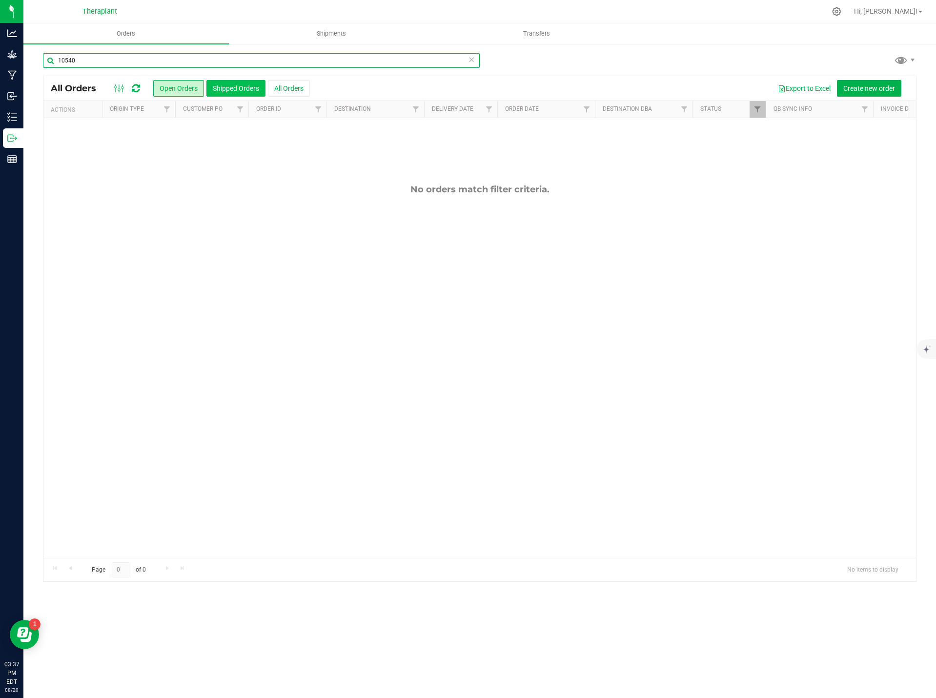
type input "10540"
click at [238, 87] on button "Shipped Orders" at bounding box center [235, 88] width 59 height 17
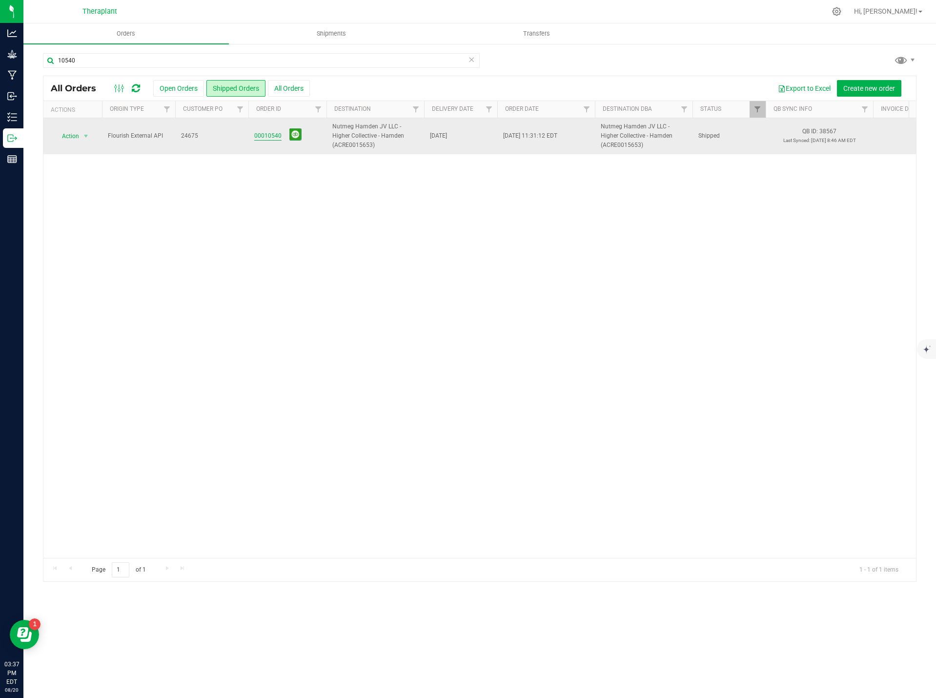
click at [272, 134] on link "00010540" at bounding box center [267, 135] width 27 height 9
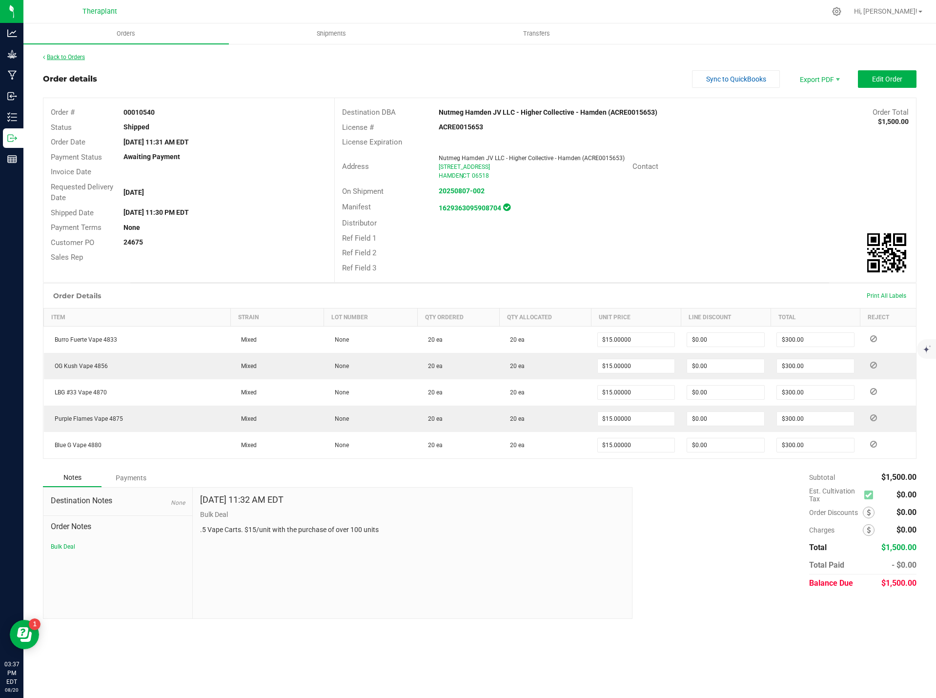
click at [81, 56] on link "Back to Orders" at bounding box center [64, 57] width 42 height 7
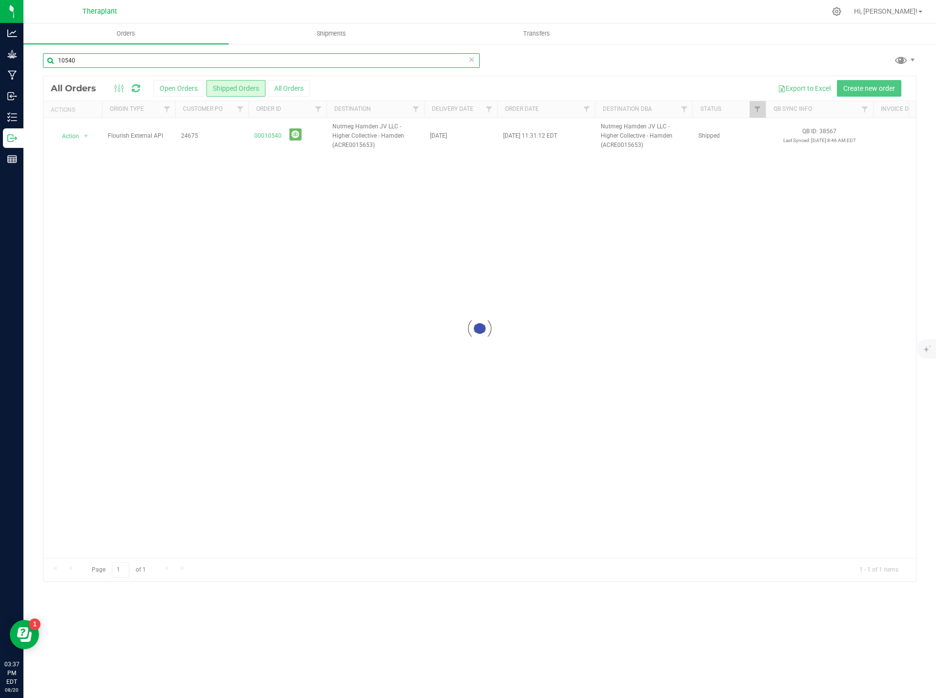
click at [96, 61] on input "10540" at bounding box center [261, 60] width 437 height 15
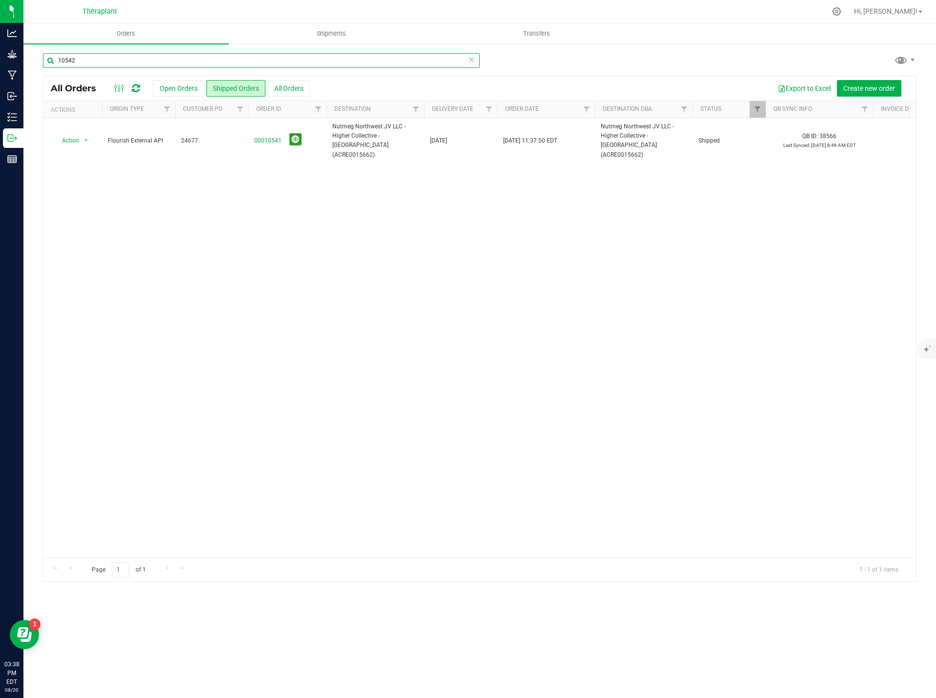
type input "10542"
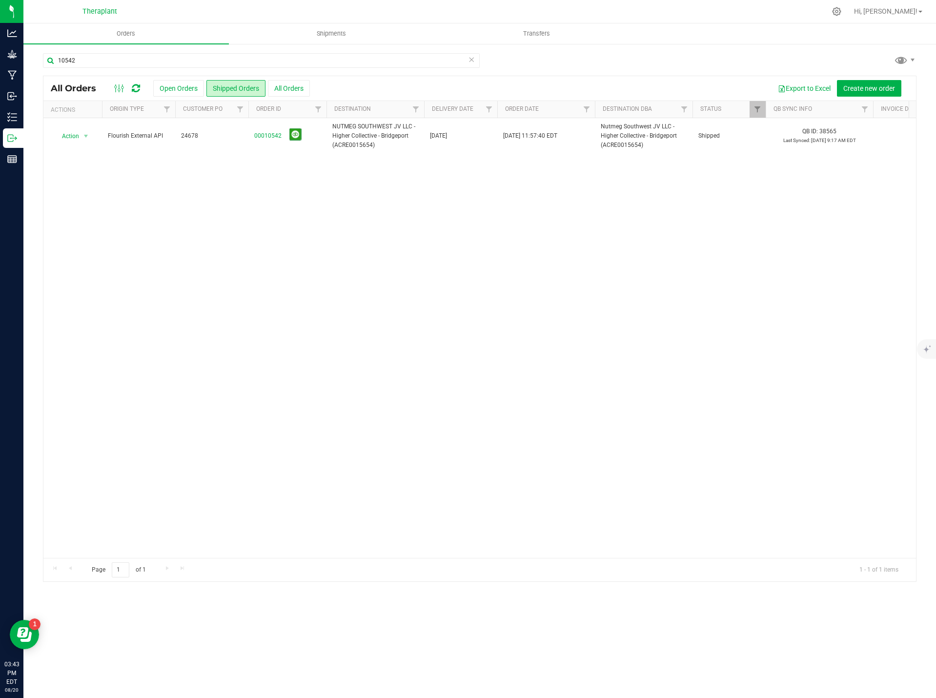
click at [472, 57] on icon at bounding box center [471, 59] width 7 height 12
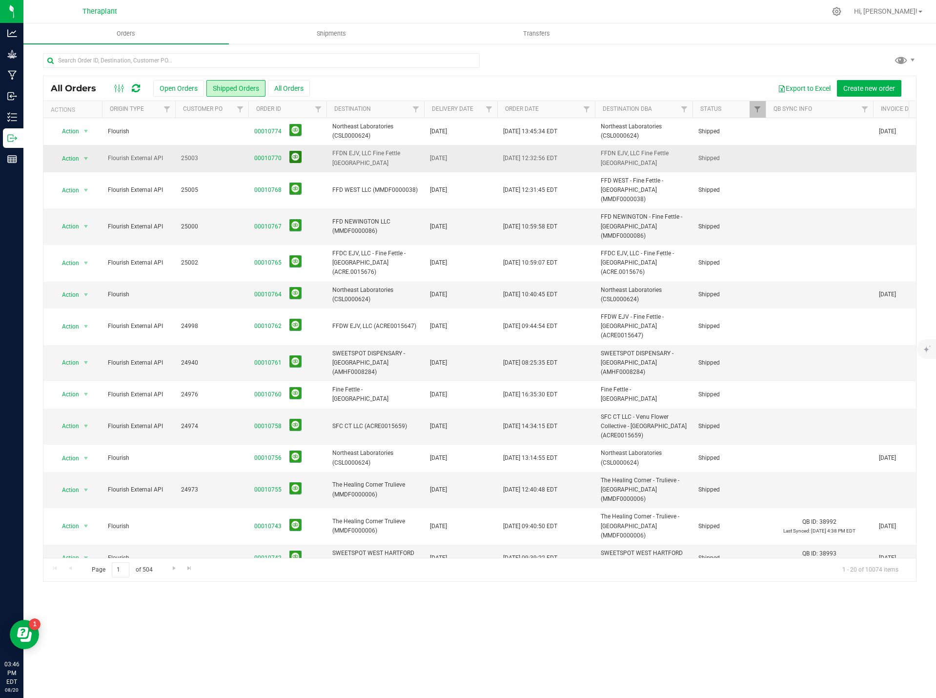
click at [297, 157] on button at bounding box center [295, 157] width 12 height 12
click at [488, 112] on span "Filter" at bounding box center [489, 109] width 8 height 8
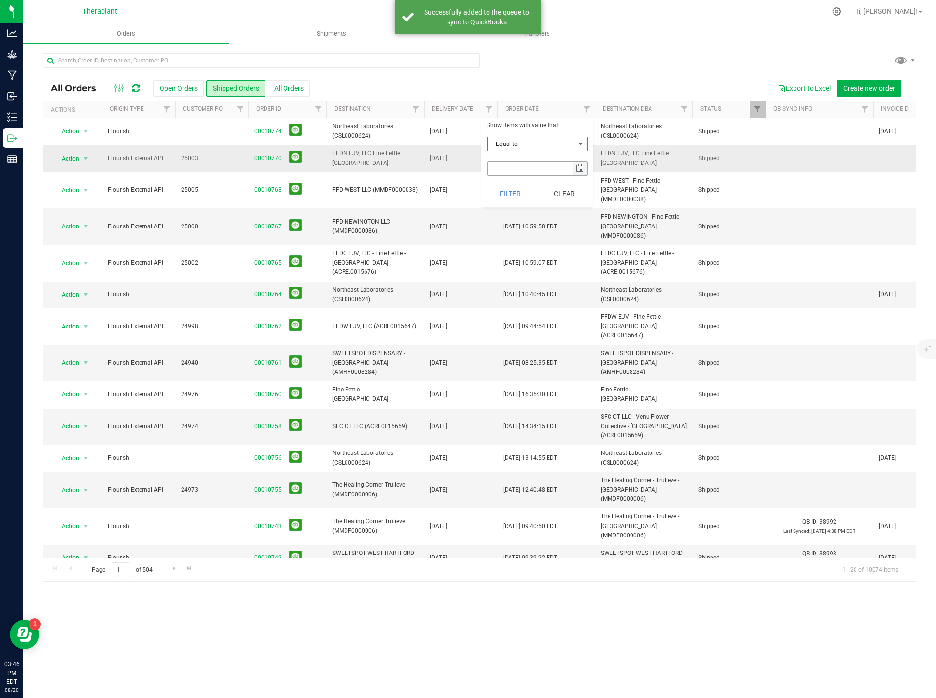
click at [578, 162] on span "select" at bounding box center [580, 169] width 14 height 14
click at [540, 270] on link "20" at bounding box center [539, 270] width 14 height 15
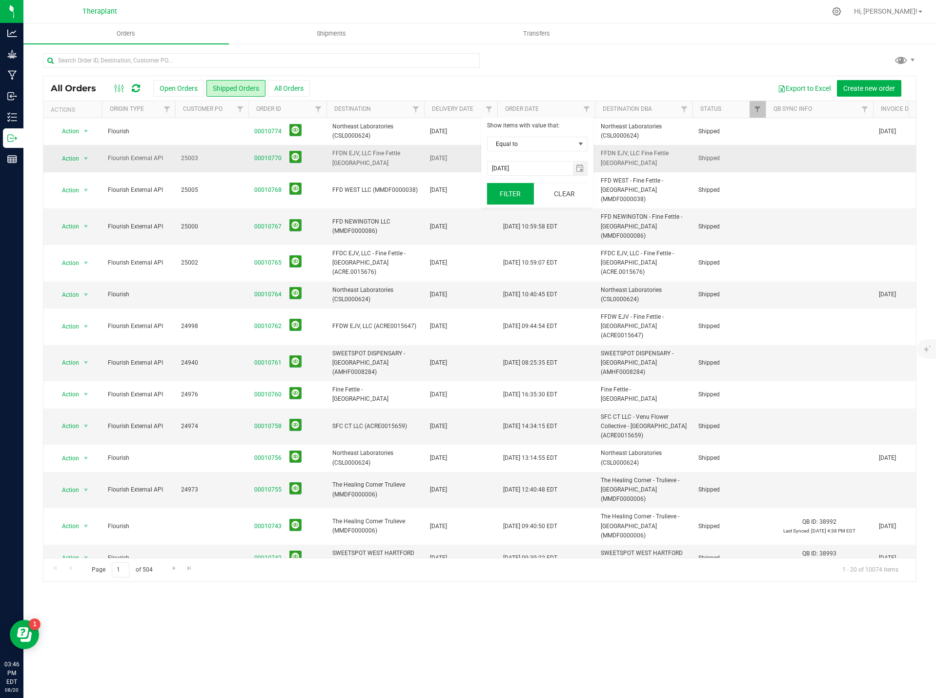
click at [533, 196] on button "Filter" at bounding box center [510, 193] width 47 height 21
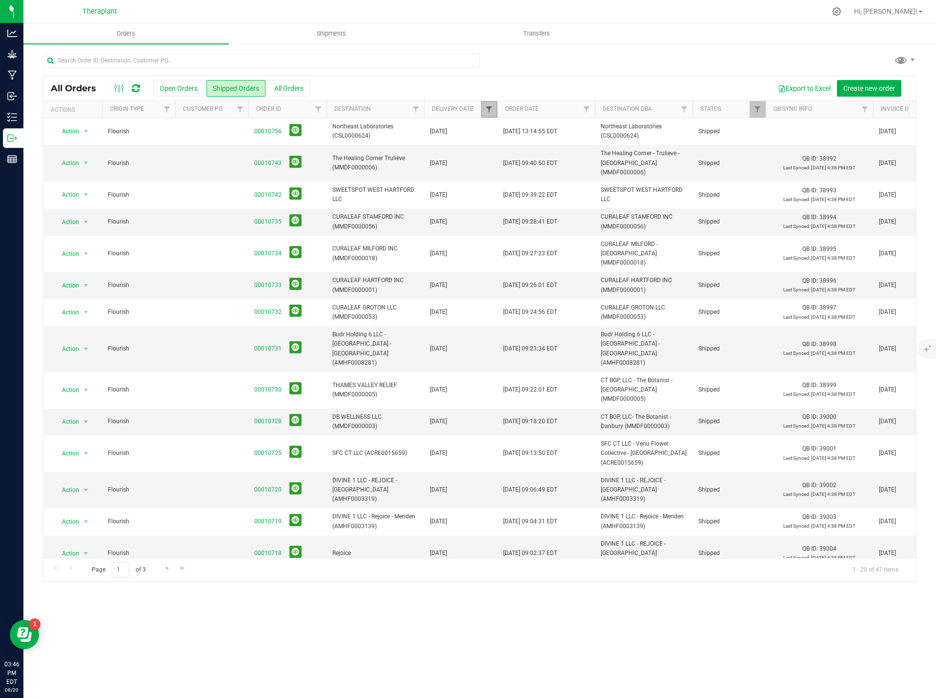
click at [491, 111] on span "Filter" at bounding box center [489, 109] width 8 height 8
click at [580, 167] on span "select" at bounding box center [580, 168] width 8 height 8
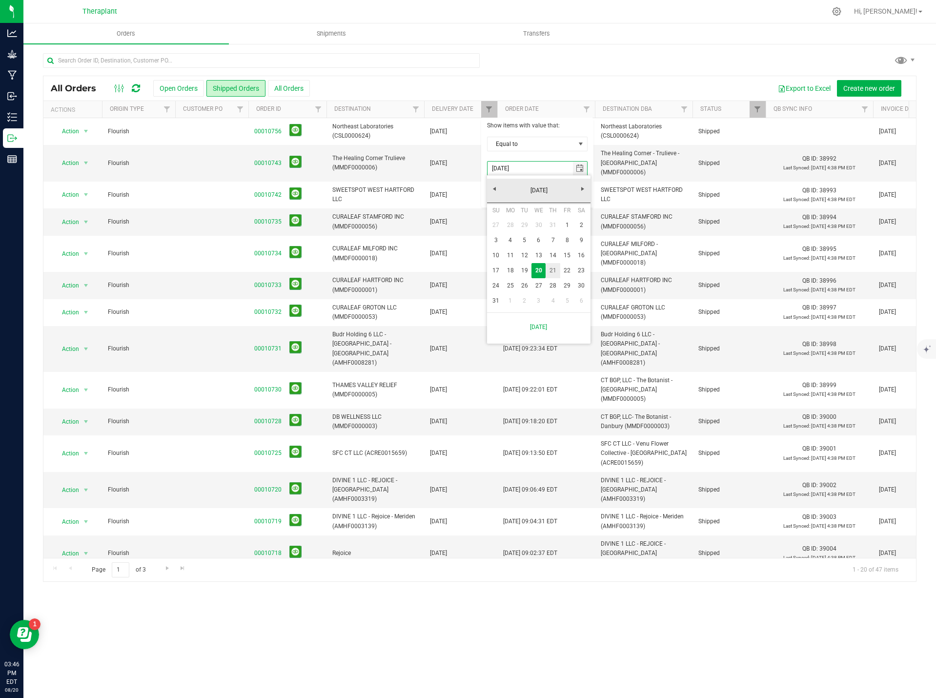
click at [553, 272] on link "21" at bounding box center [553, 270] width 14 height 15
type input "8/21/2025"
click at [506, 202] on button "Filter" at bounding box center [510, 193] width 47 height 21
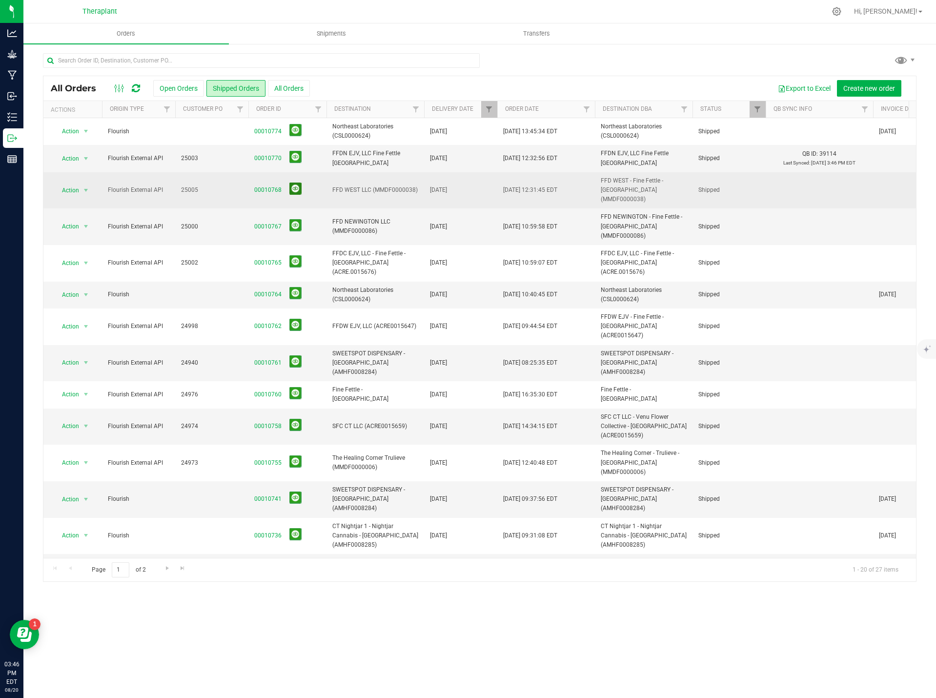
click at [294, 185] on button at bounding box center [295, 189] width 12 height 12
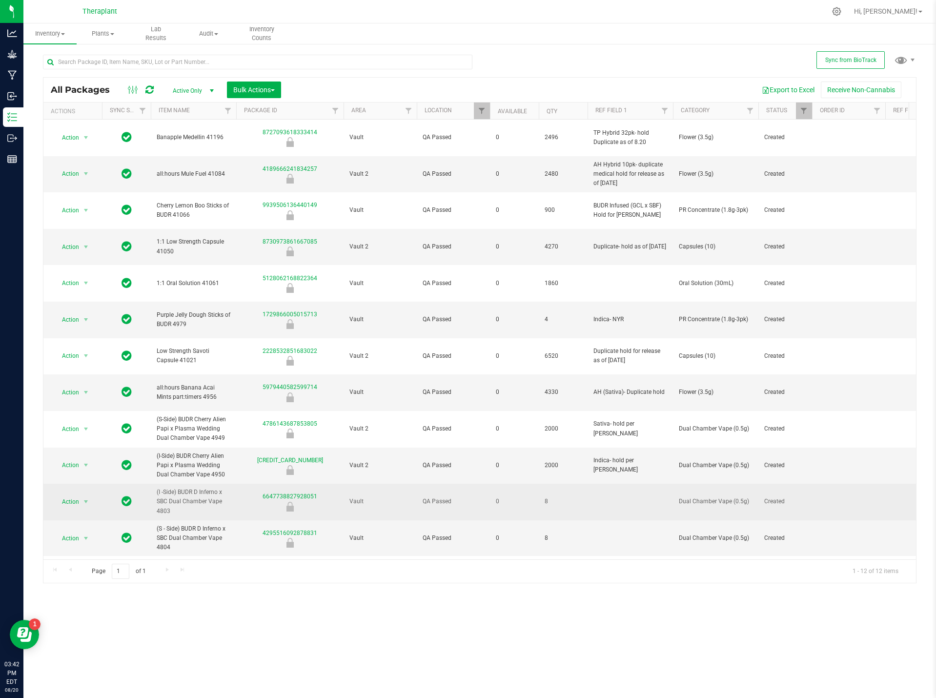
scroll to position [0, 47]
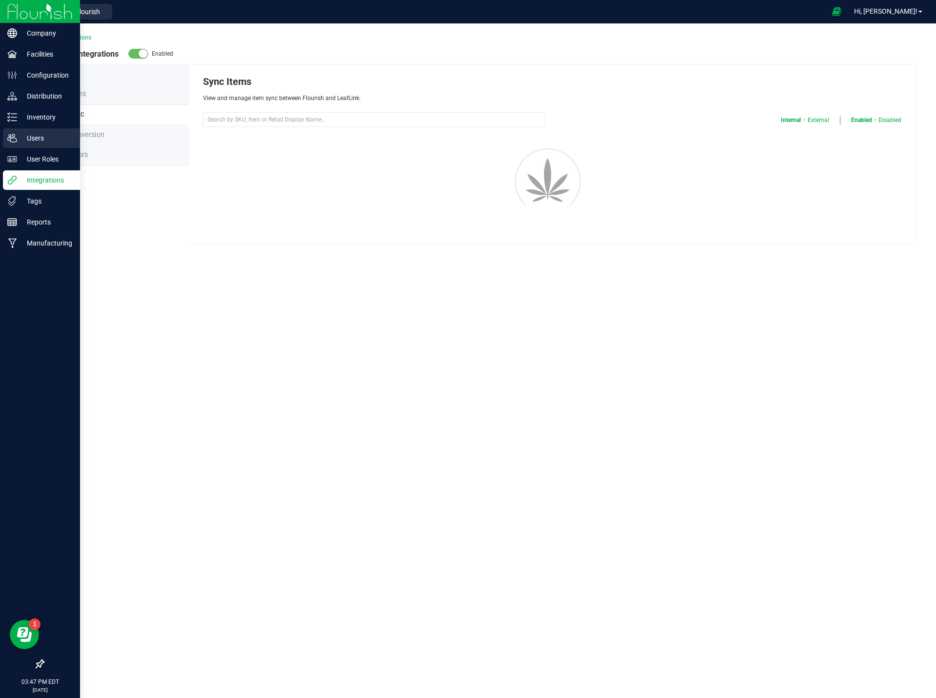
select select "20"
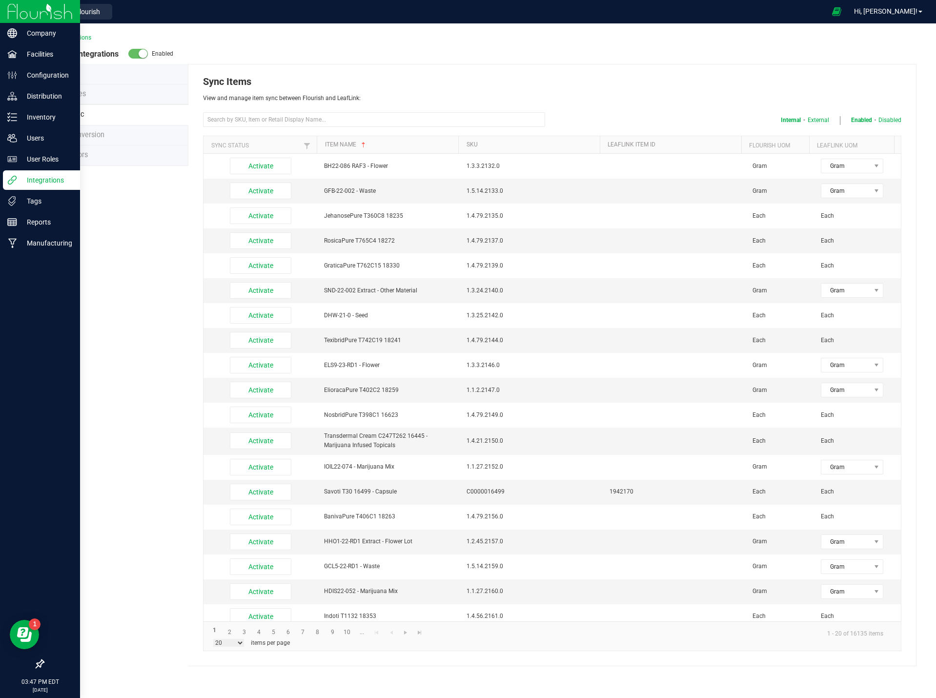
click at [38, 180] on p "Integrations" at bounding box center [46, 180] width 59 height 12
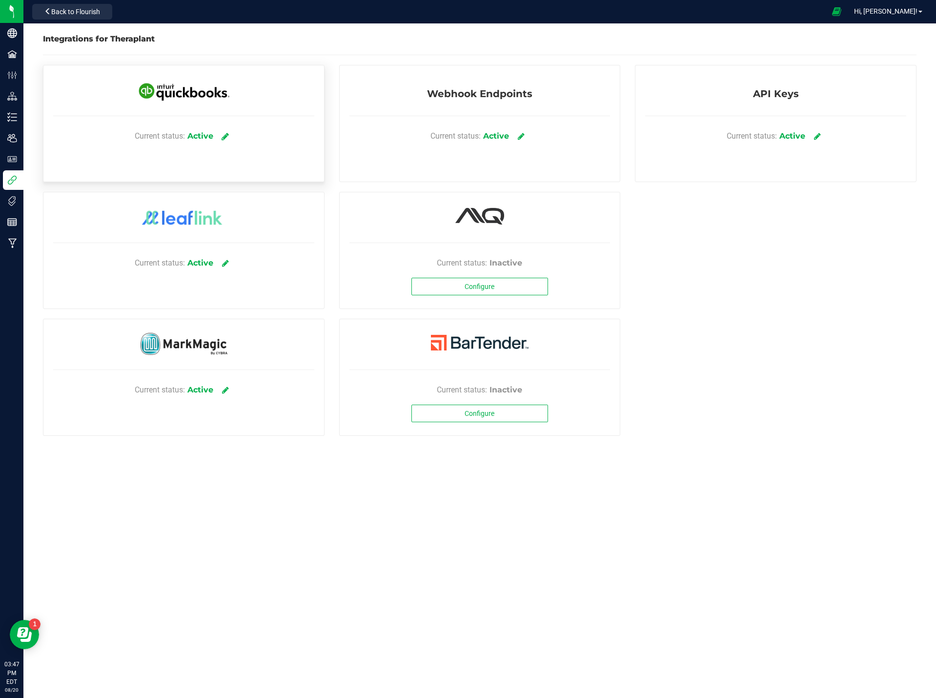
click at [225, 135] on icon at bounding box center [225, 136] width 7 height 9
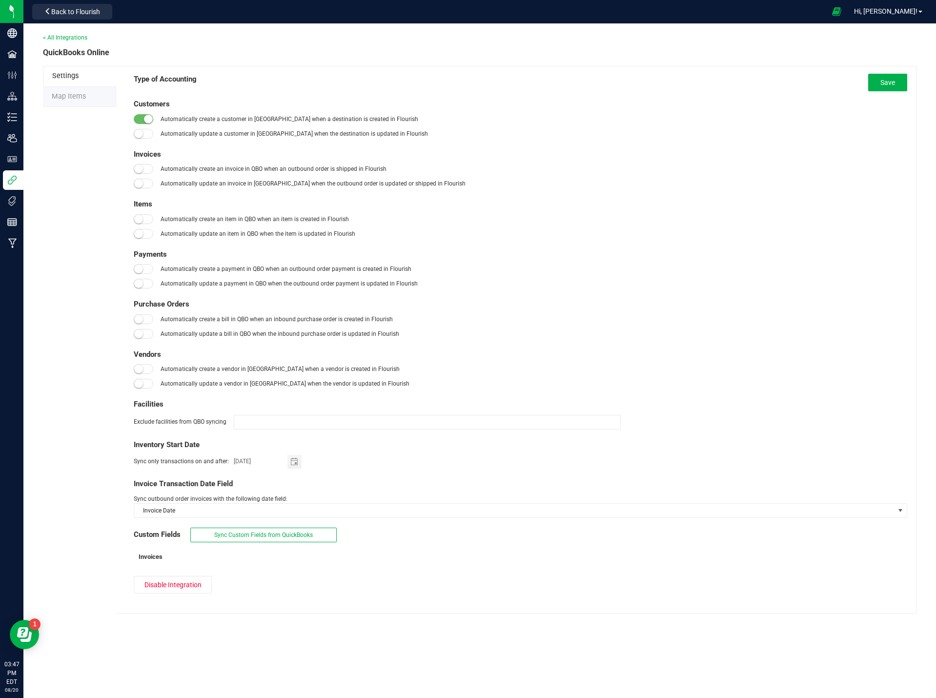
click at [69, 96] on span "Map Items" at bounding box center [69, 96] width 34 height 8
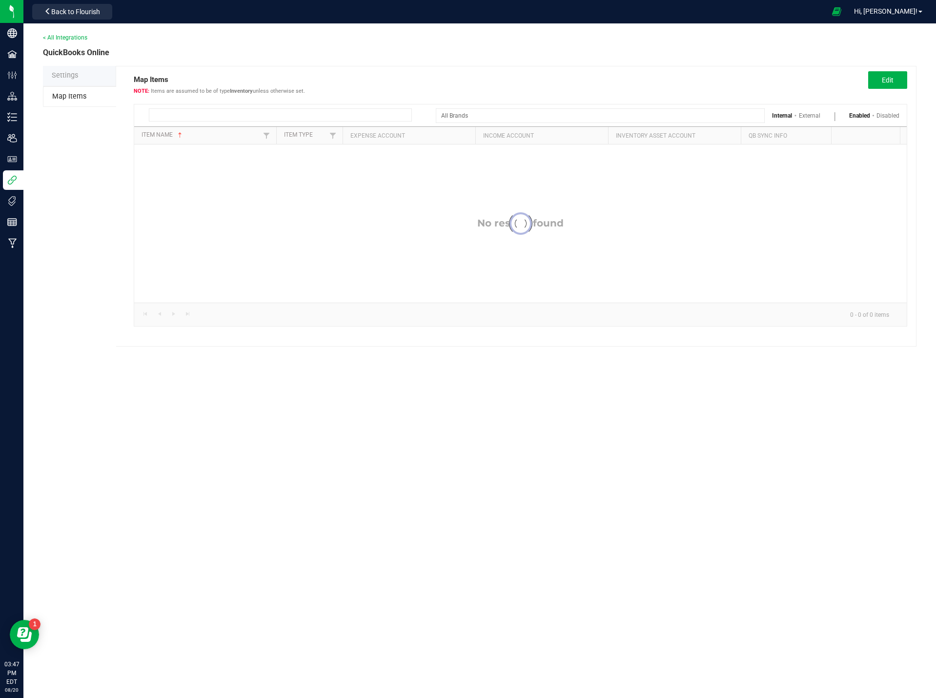
click at [228, 118] on input at bounding box center [280, 114] width 263 height 13
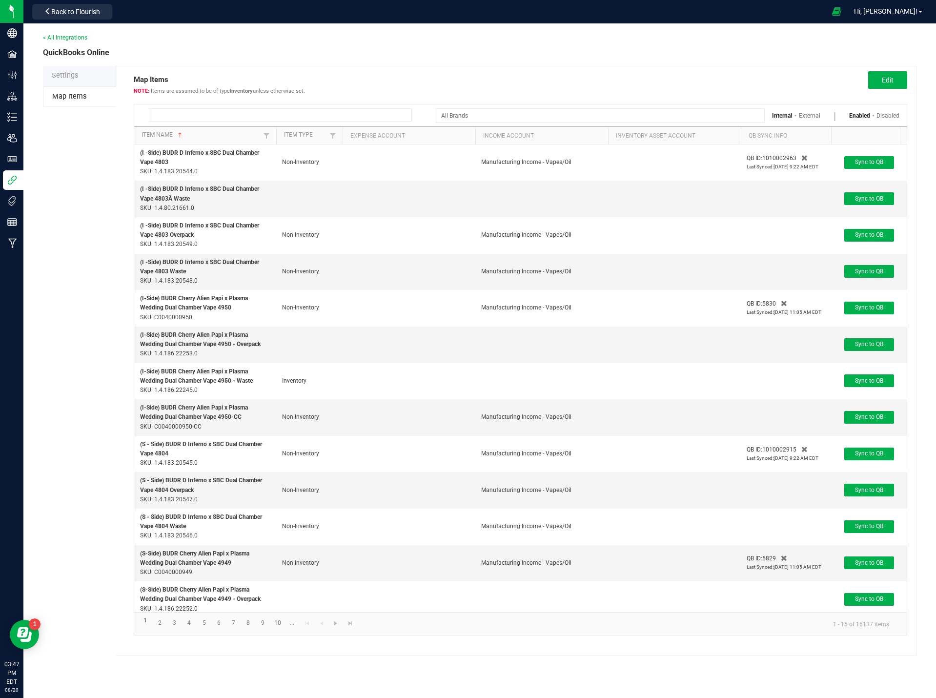
click at [322, 113] on input at bounding box center [280, 114] width 263 height 13
click at [195, 118] on input "4" at bounding box center [280, 114] width 263 height 13
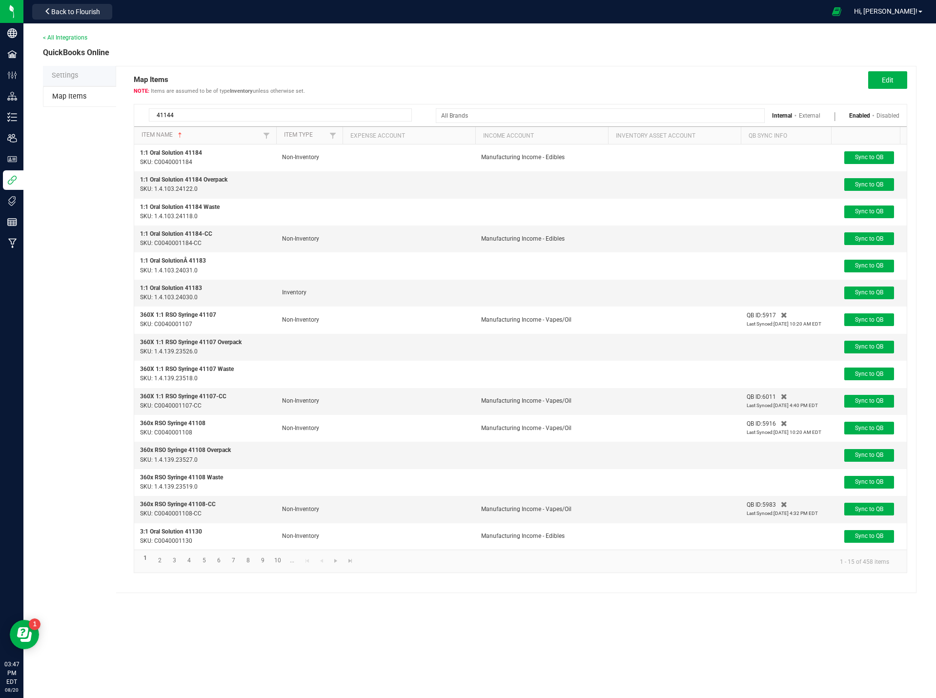
click at [191, 119] on input "41144" at bounding box center [280, 114] width 263 height 13
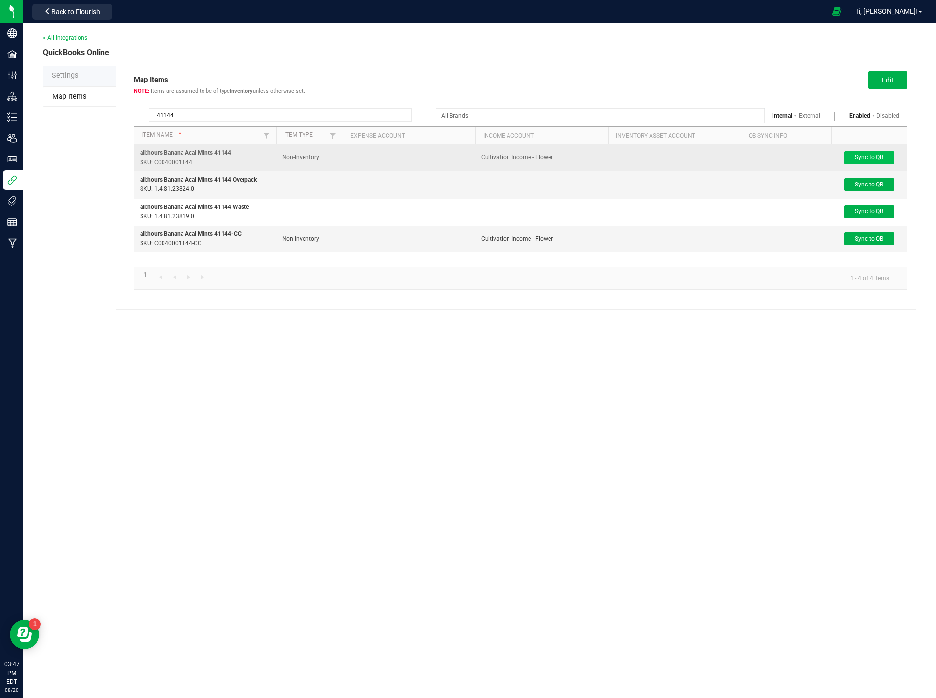
type input "41144"
click at [857, 156] on span "Sync to QB" at bounding box center [869, 157] width 28 height 7
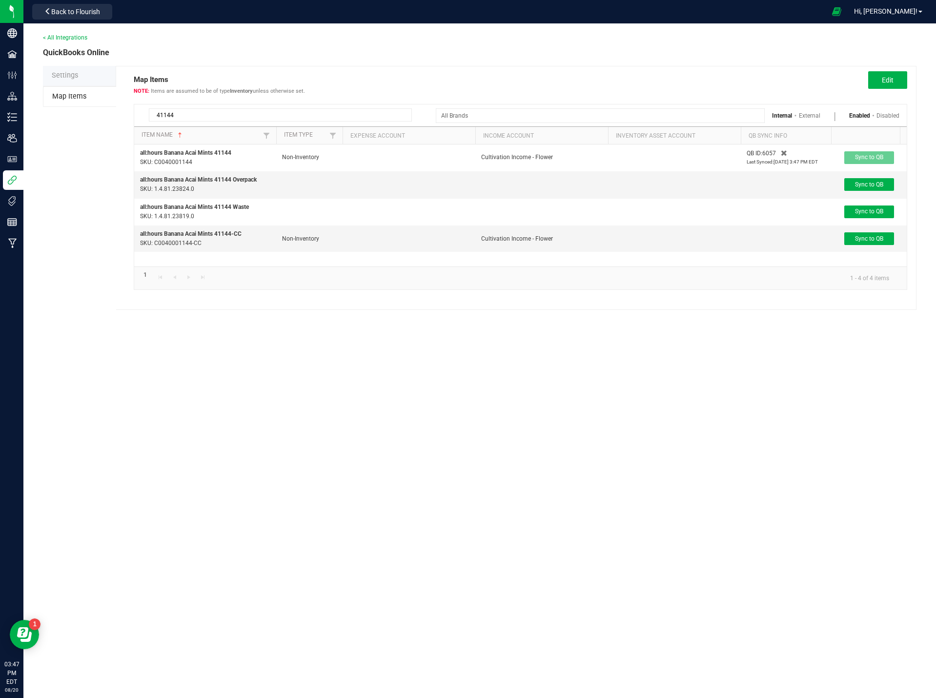
click at [202, 115] on input "41144" at bounding box center [280, 114] width 263 height 13
click at [220, 116] on input "41144" at bounding box center [280, 114] width 263 height 13
